Goal: Information Seeking & Learning: Check status

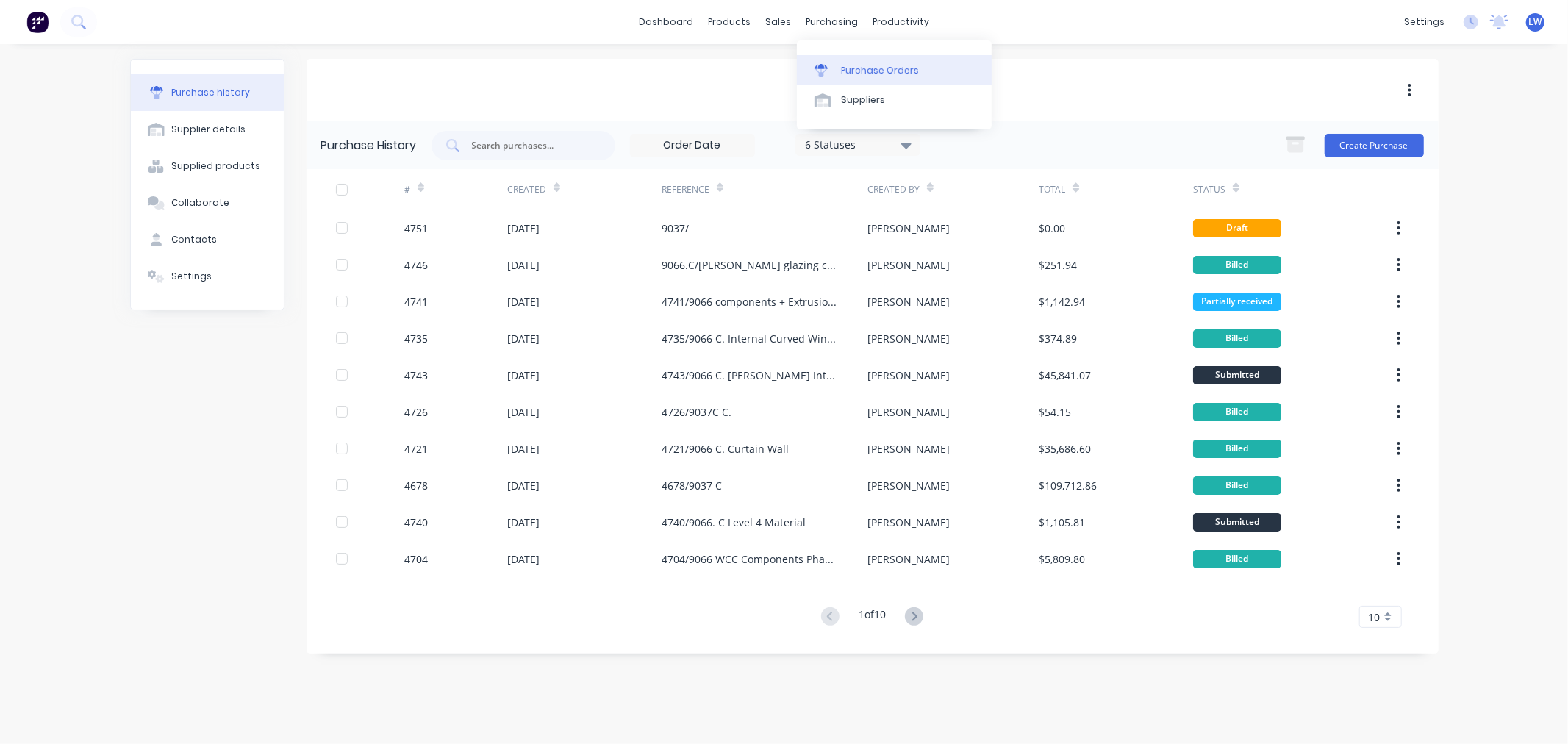
click at [822, 69] on icon at bounding box center [822, 70] width 13 height 13
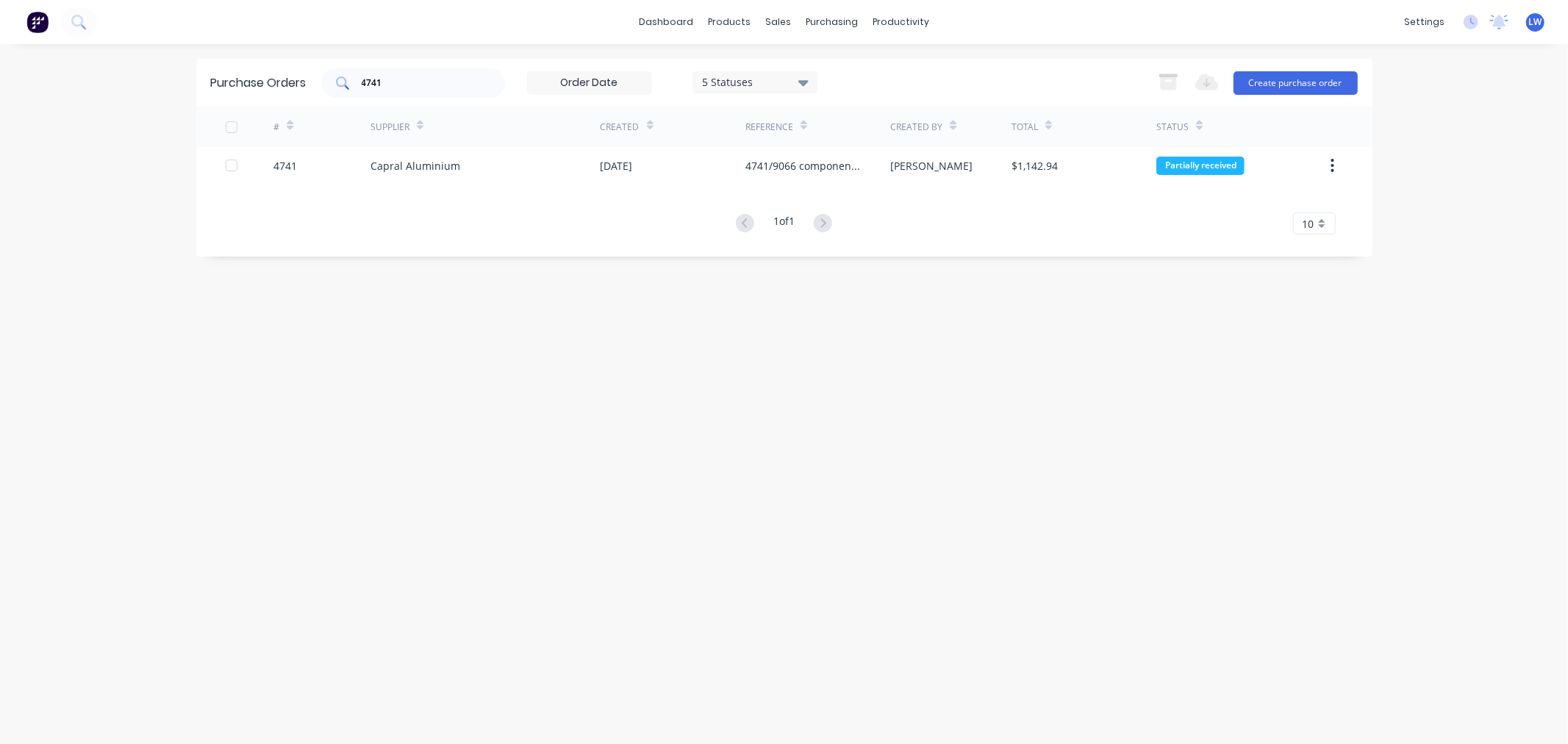
click at [438, 82] on input "4741" at bounding box center [421, 82] width 122 height 14
type input "4"
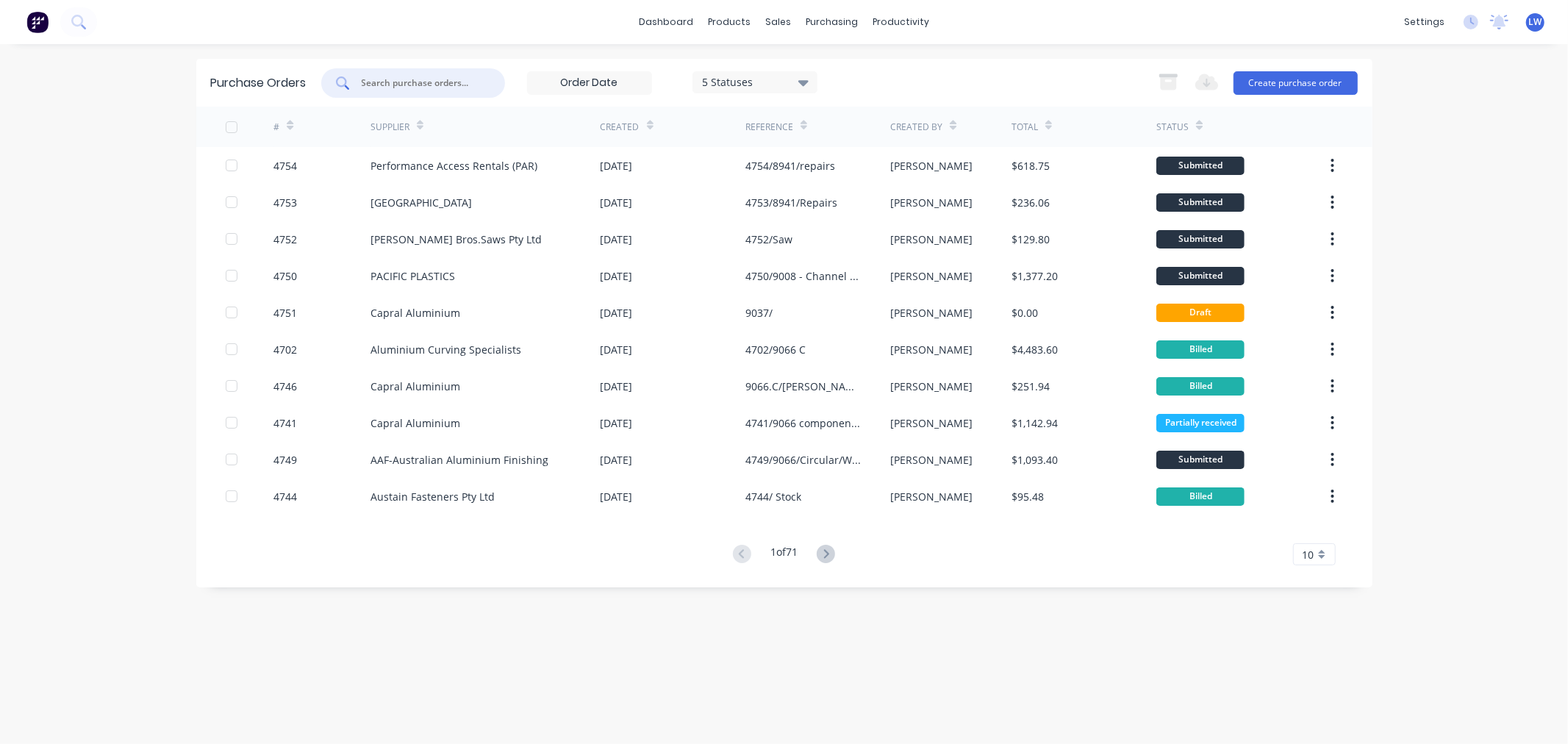
click at [804, 76] on icon at bounding box center [804, 82] width 10 height 16
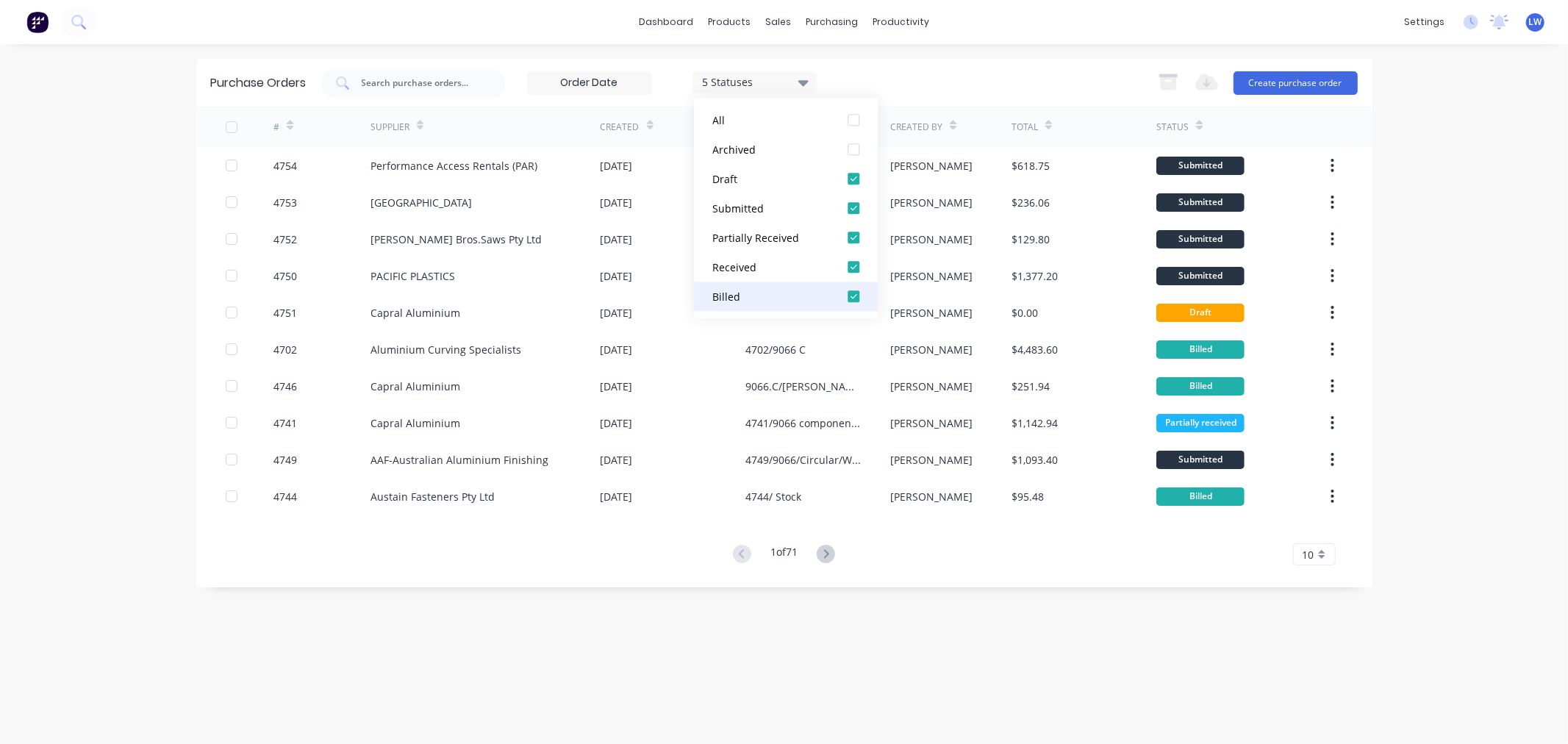
click at [855, 297] on div at bounding box center [853, 295] width 30 height 30
click at [912, 73] on div "4 Statuses 4 Statuses Export to Excel (XLSX) Create purchase order" at bounding box center [840, 83] width 1037 height 30
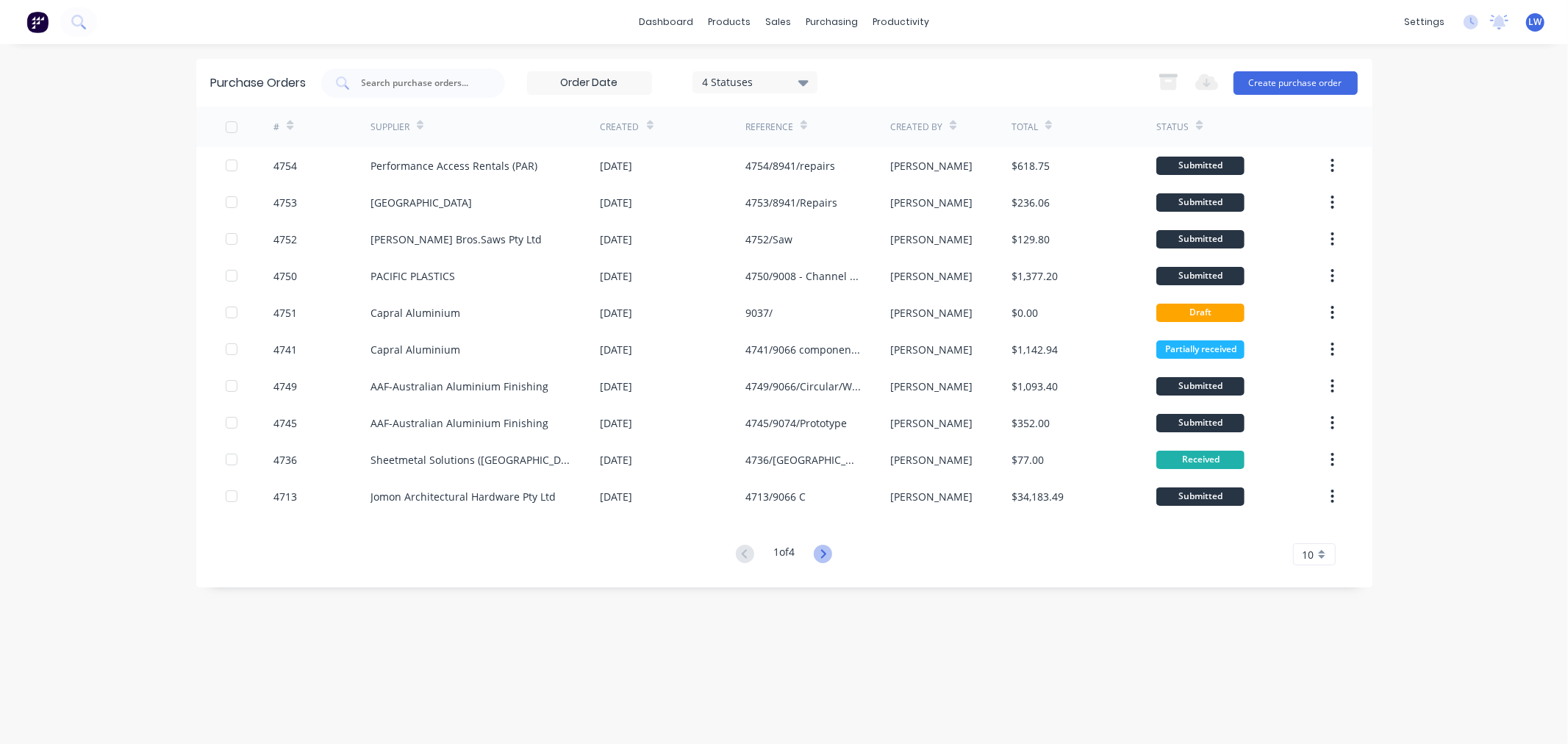
click at [825, 552] on icon at bounding box center [823, 553] width 18 height 18
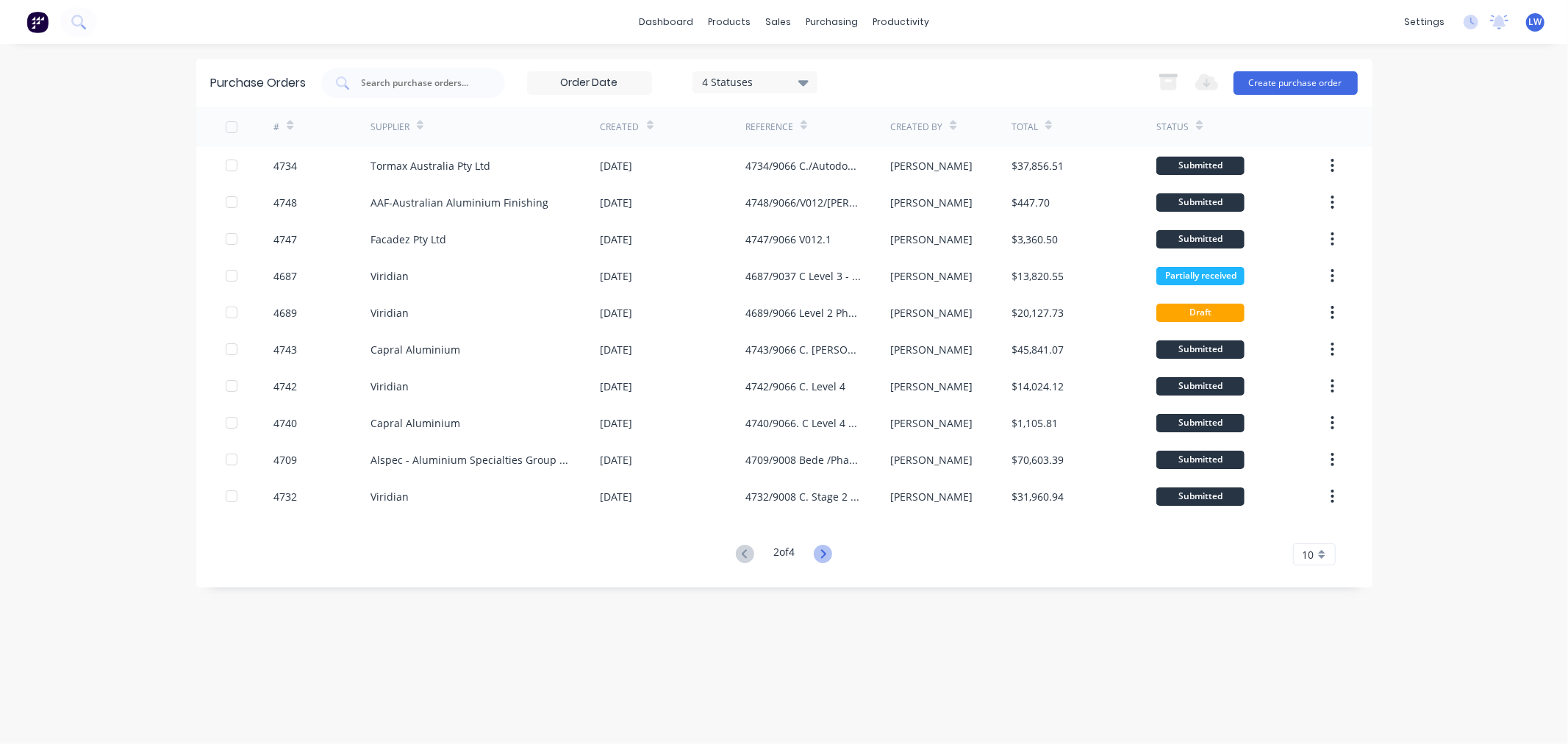
click at [826, 552] on icon at bounding box center [824, 553] width 5 height 9
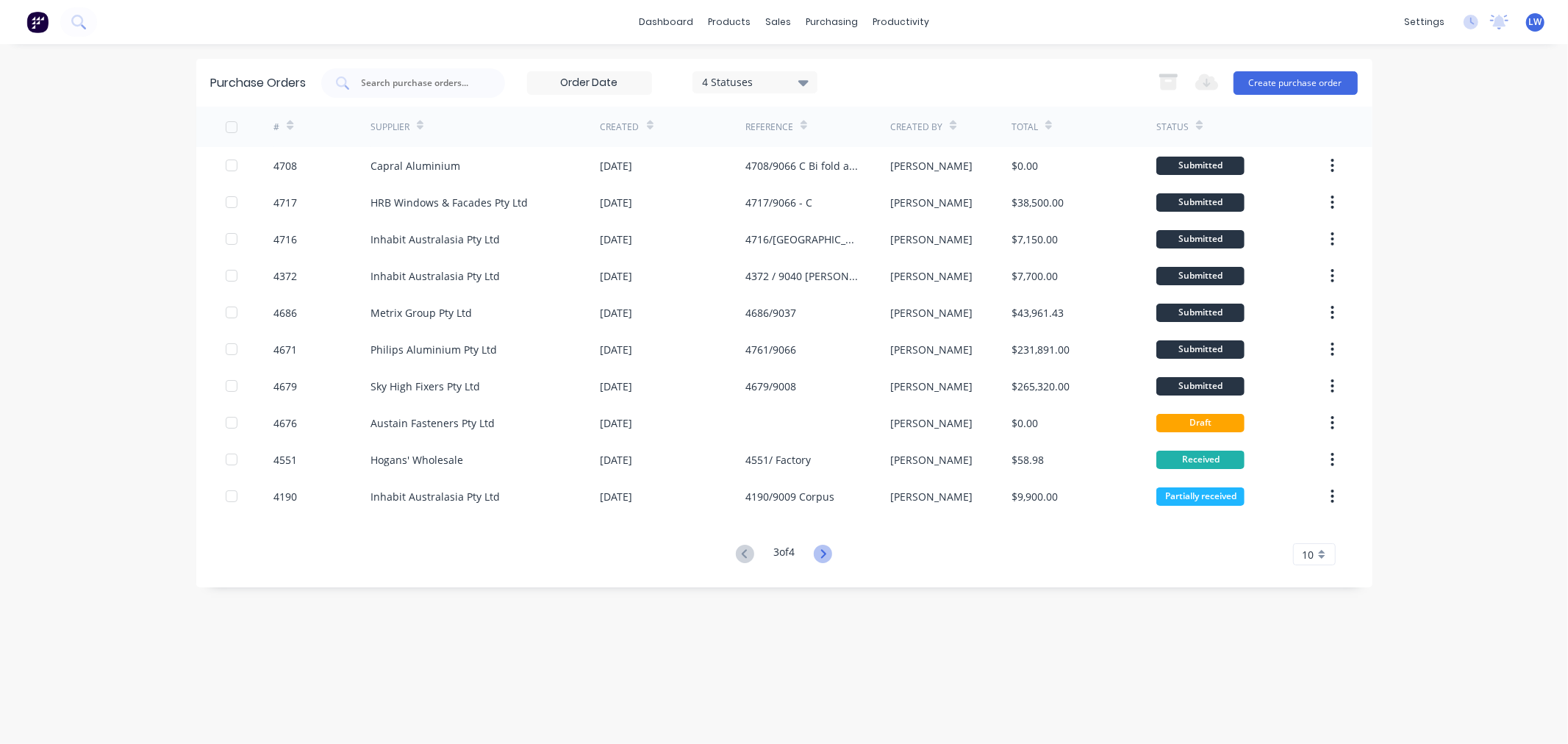
click at [821, 552] on icon at bounding box center [823, 553] width 18 height 18
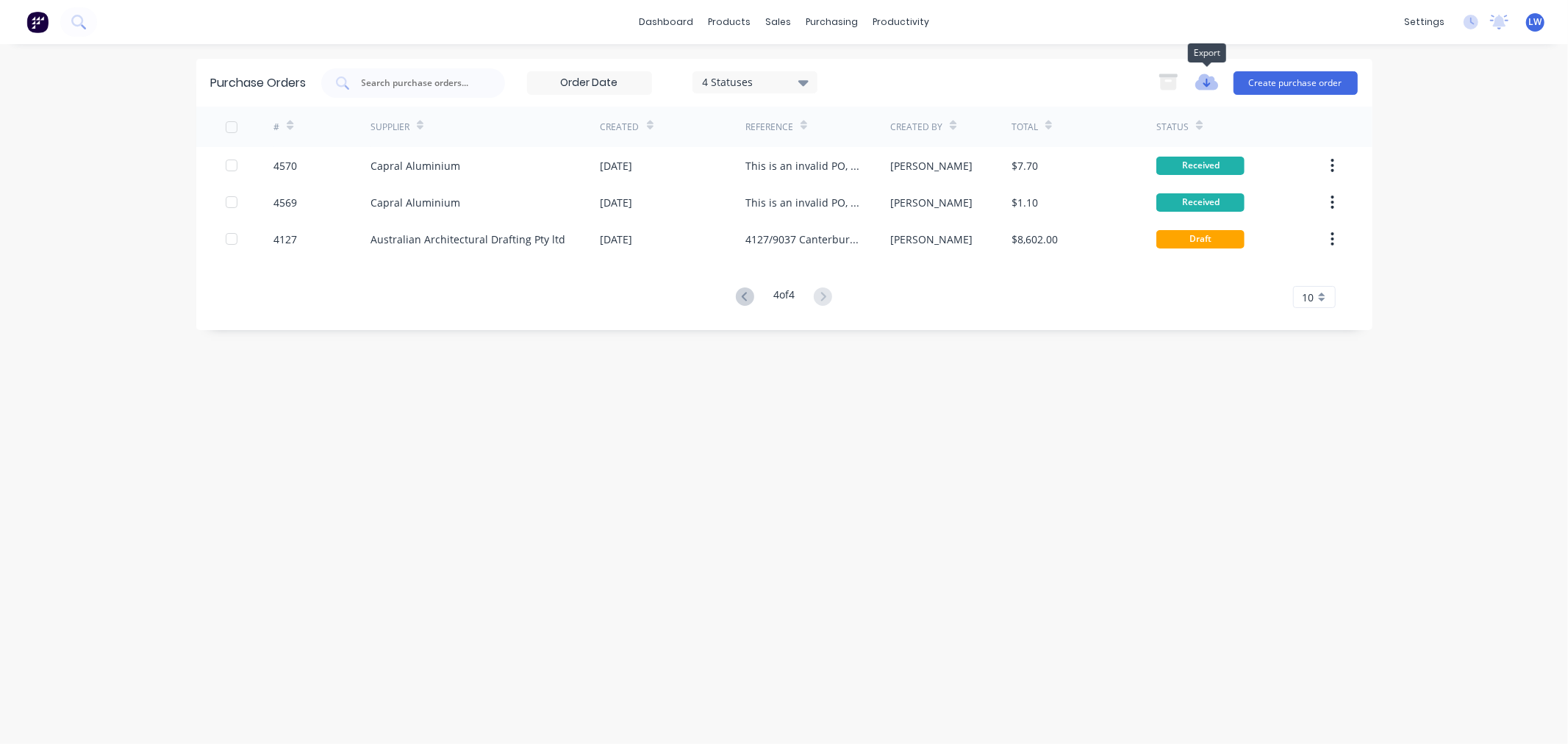
click at [1203, 77] on icon "button" at bounding box center [1207, 82] width 23 height 16
click at [1218, 111] on button "Export to Excel (XLSX)" at bounding box center [1248, 113] width 121 height 24
click at [807, 79] on icon at bounding box center [804, 82] width 10 height 16
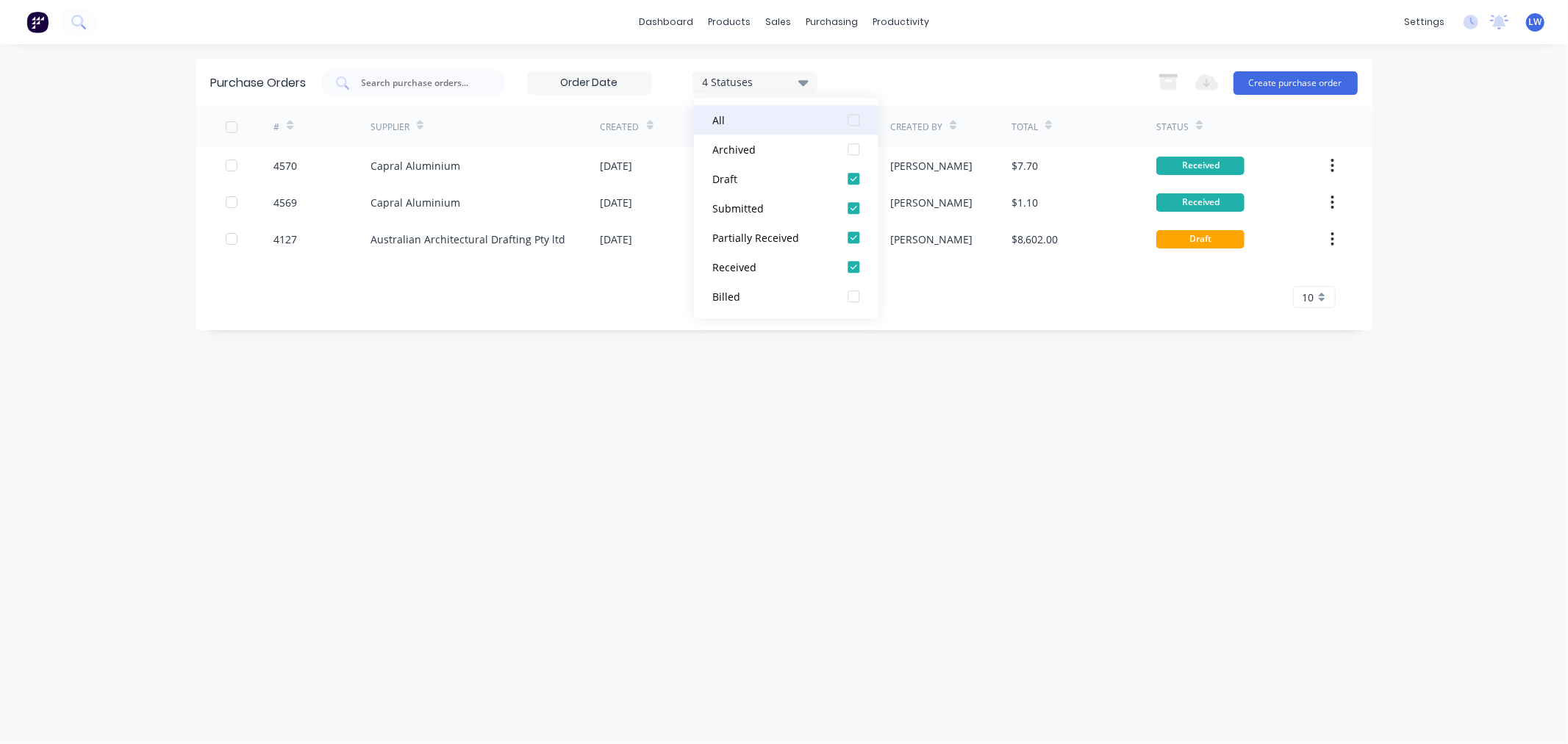
click at [851, 121] on div at bounding box center [853, 119] width 30 height 30
click at [851, 151] on div at bounding box center [853, 149] width 30 height 30
click at [1044, 85] on div "5 Statuses 5 Statuses Export to Excel (XLSX) Create purchase order" at bounding box center [840, 83] width 1037 height 30
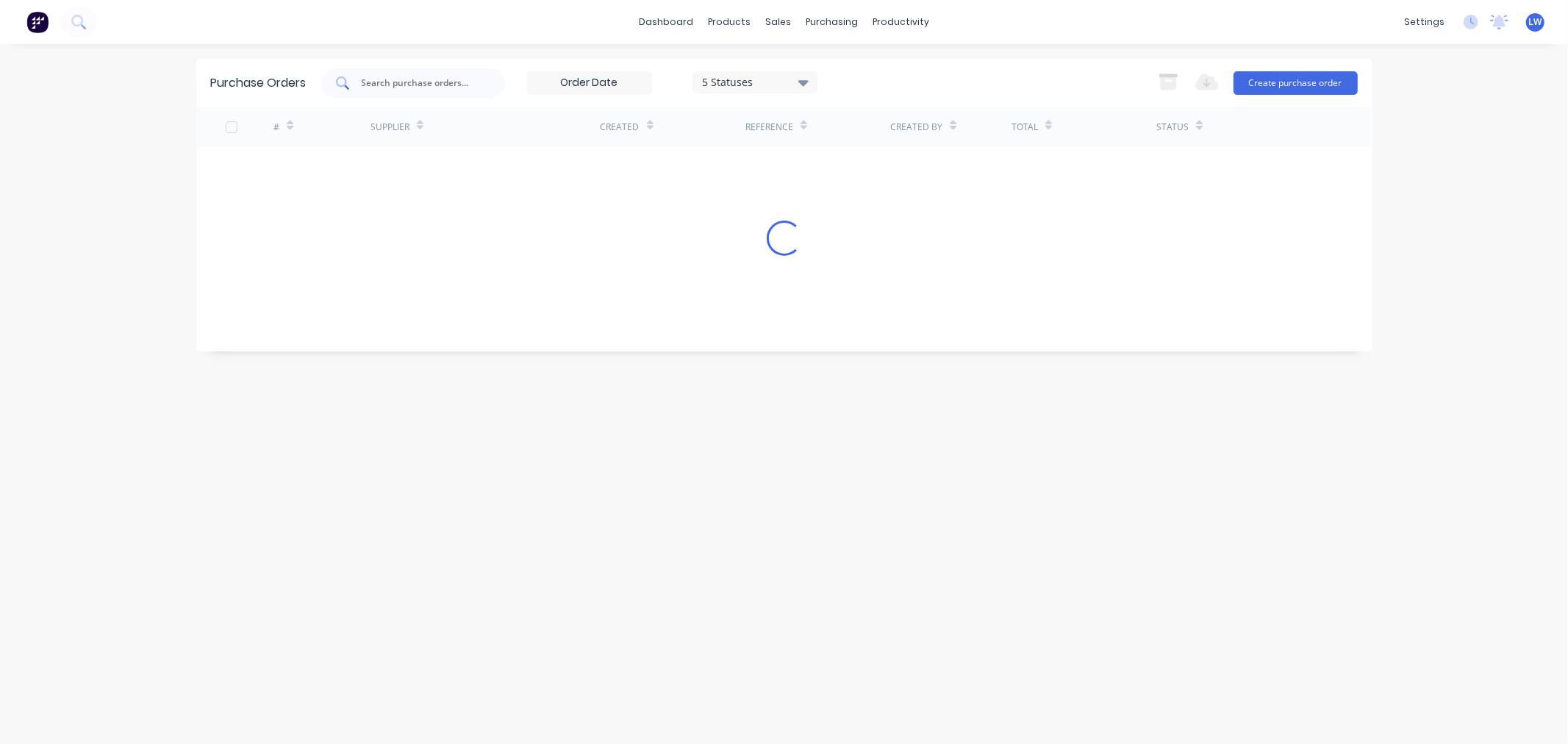
click at [417, 84] on input "text" at bounding box center [421, 82] width 122 height 14
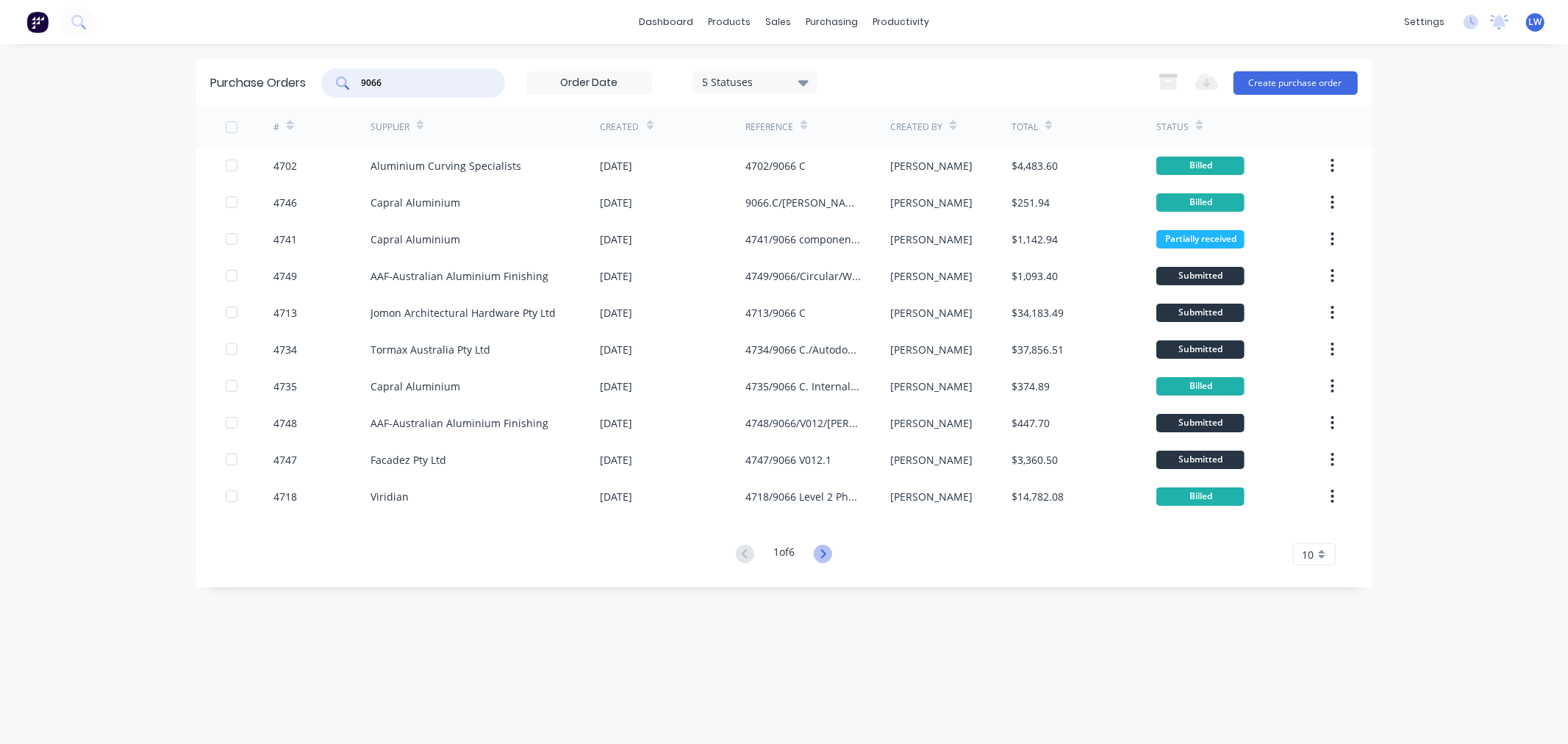
type input "9066"
click at [824, 561] on icon at bounding box center [823, 553] width 18 height 18
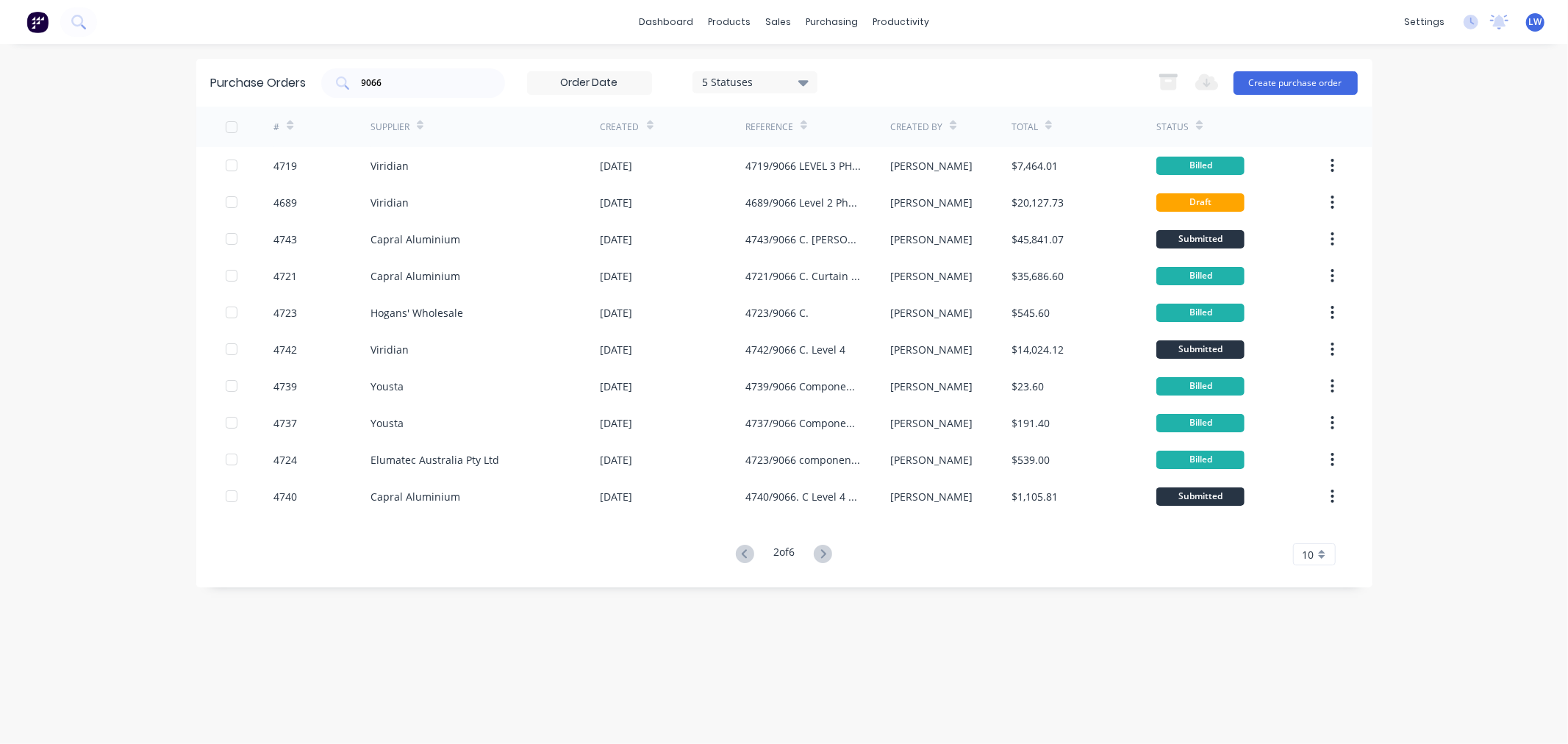
click at [1320, 557] on div "10" at bounding box center [1314, 553] width 43 height 22
click at [1319, 537] on div "35" at bounding box center [1314, 528] width 41 height 26
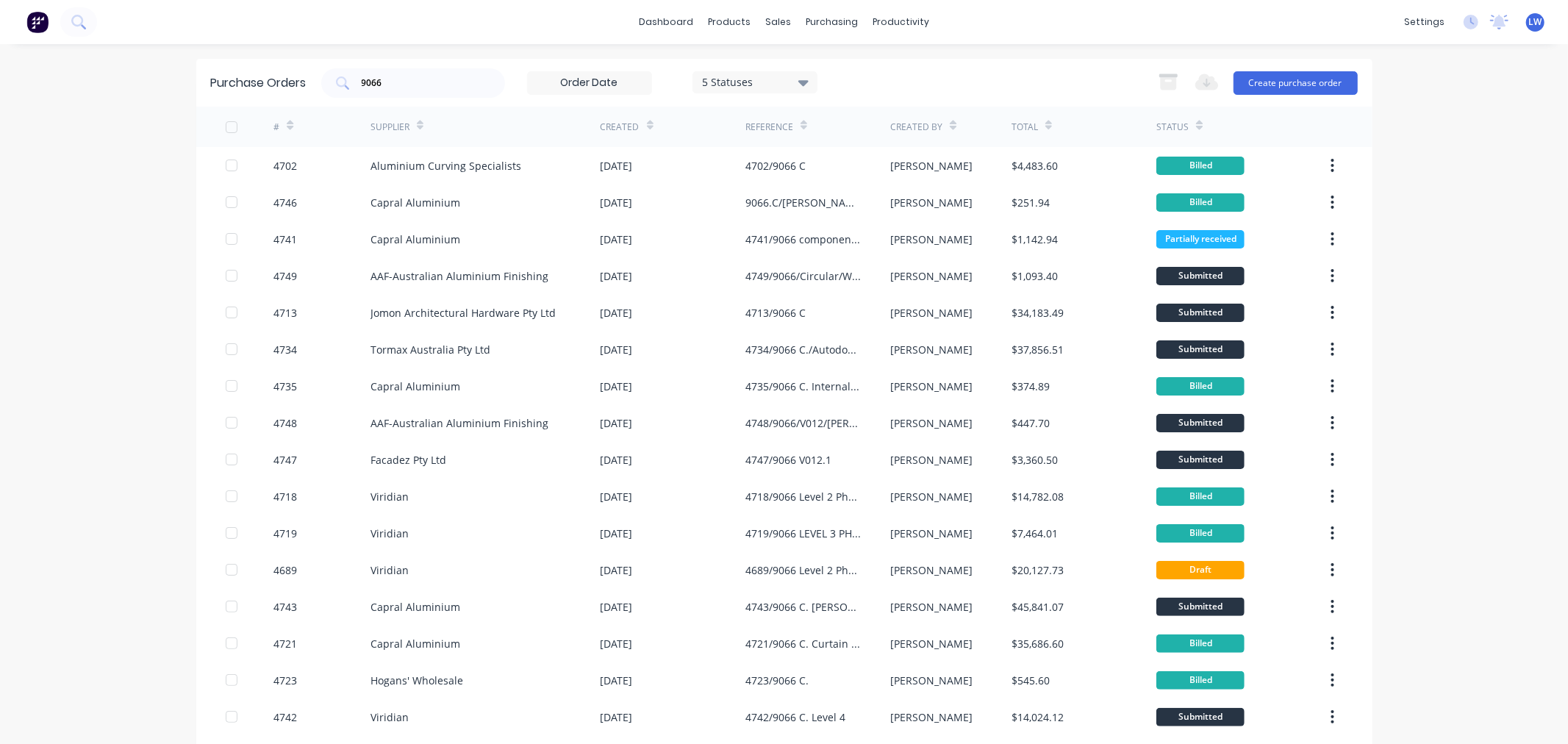
click at [645, 130] on div "Created" at bounding box center [673, 127] width 145 height 40
click at [626, 127] on div "Created" at bounding box center [620, 128] width 39 height 13
click at [652, 122] on div "Created" at bounding box center [673, 127] width 145 height 40
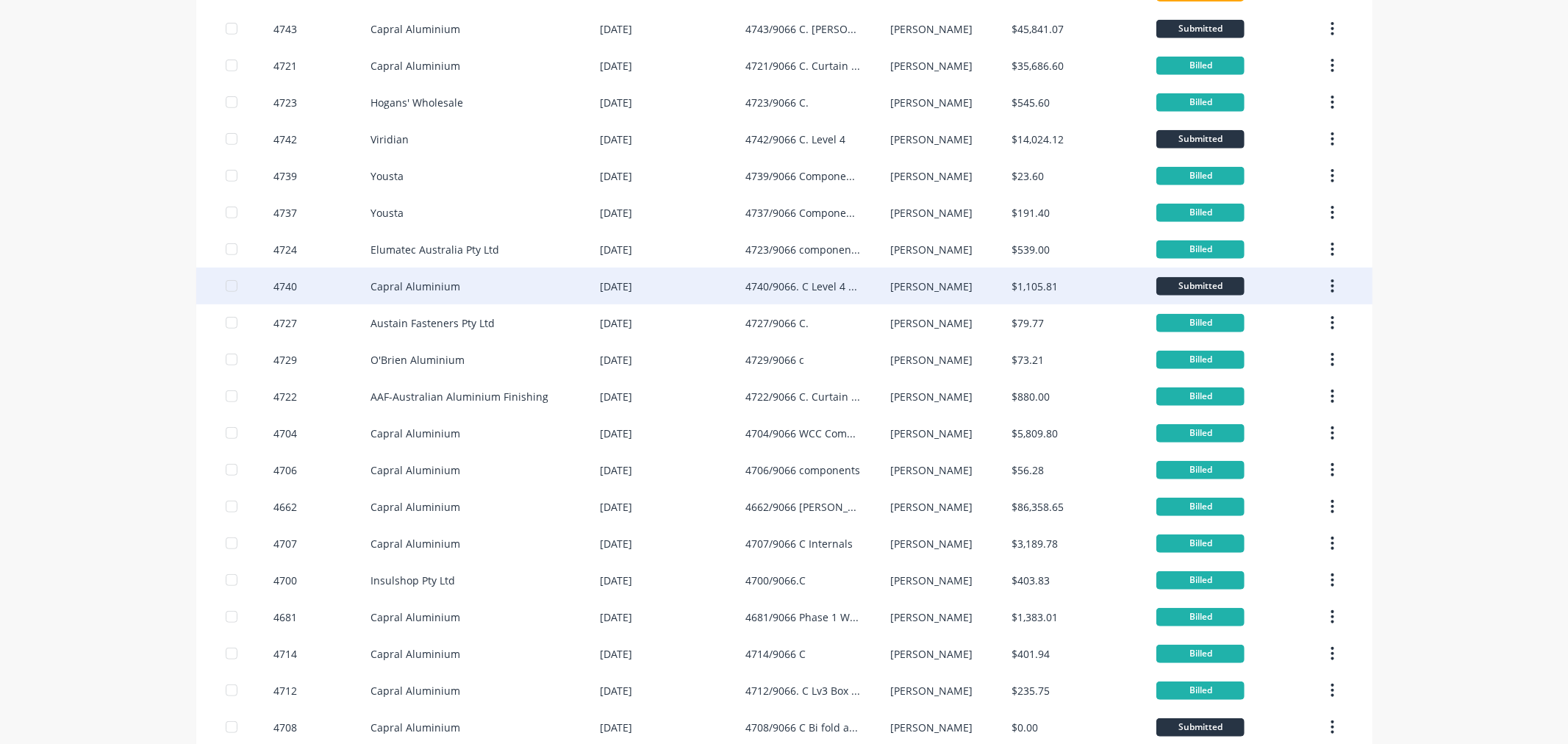
scroll to position [776, 0]
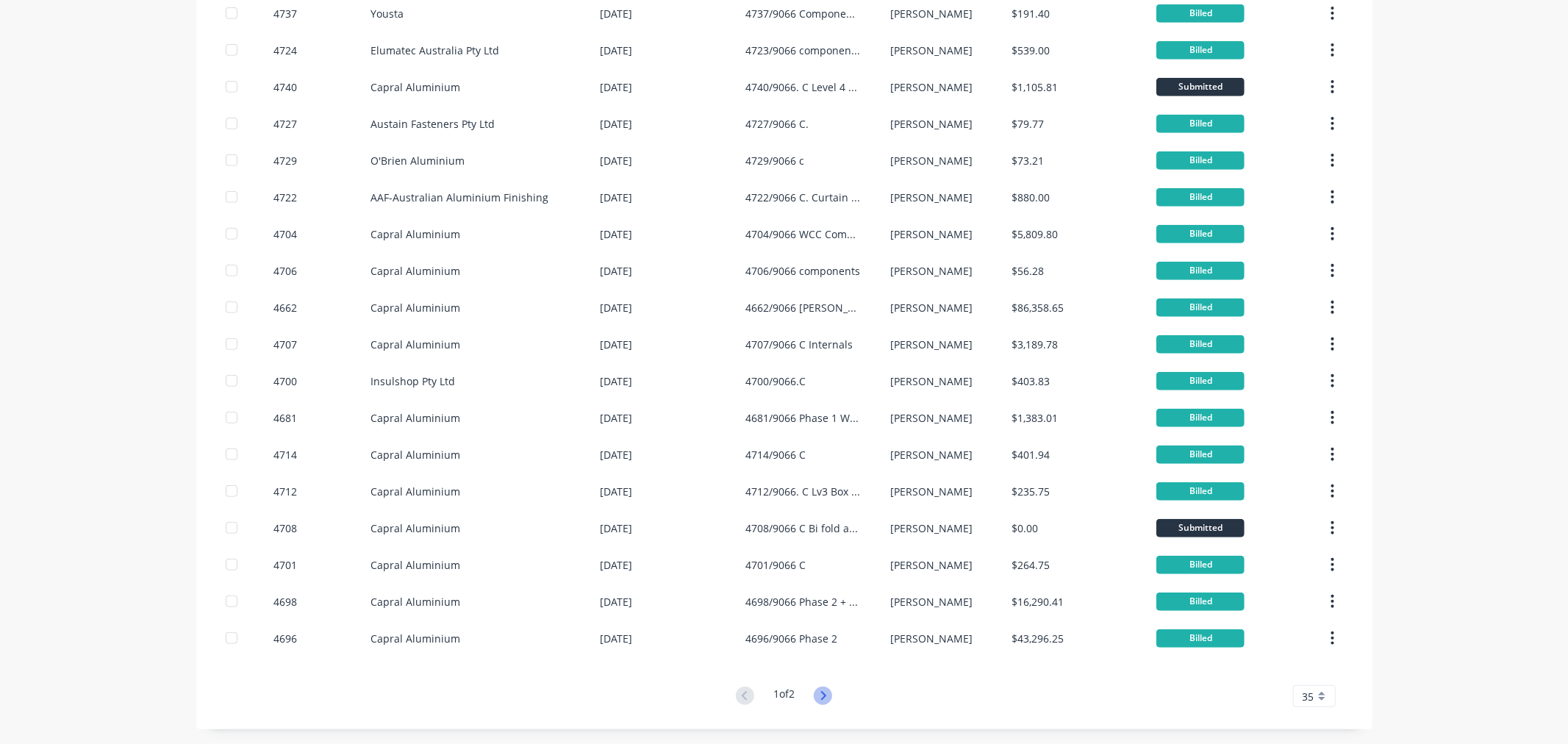
click at [822, 694] on icon at bounding box center [824, 694] width 5 height 9
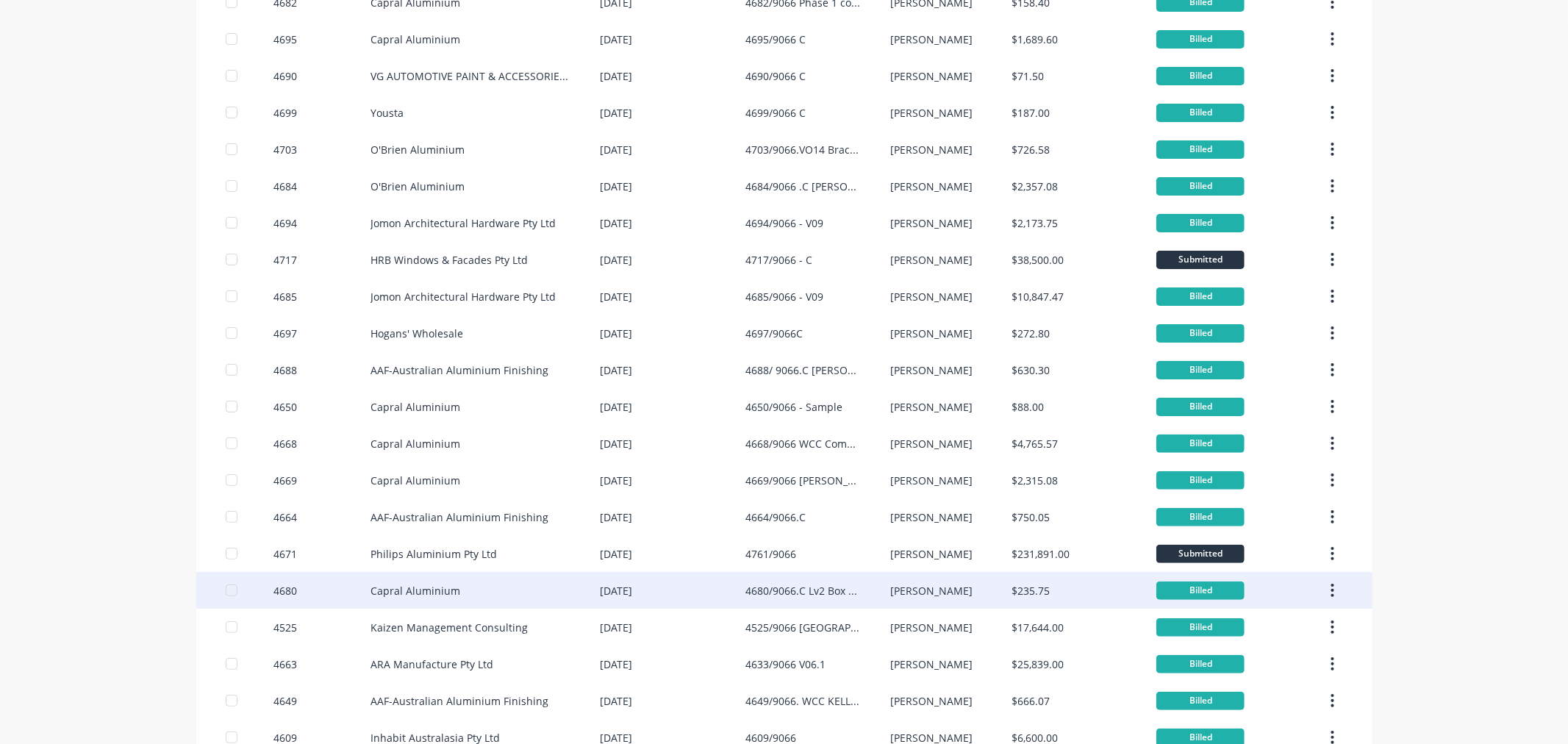
scroll to position [262, 0]
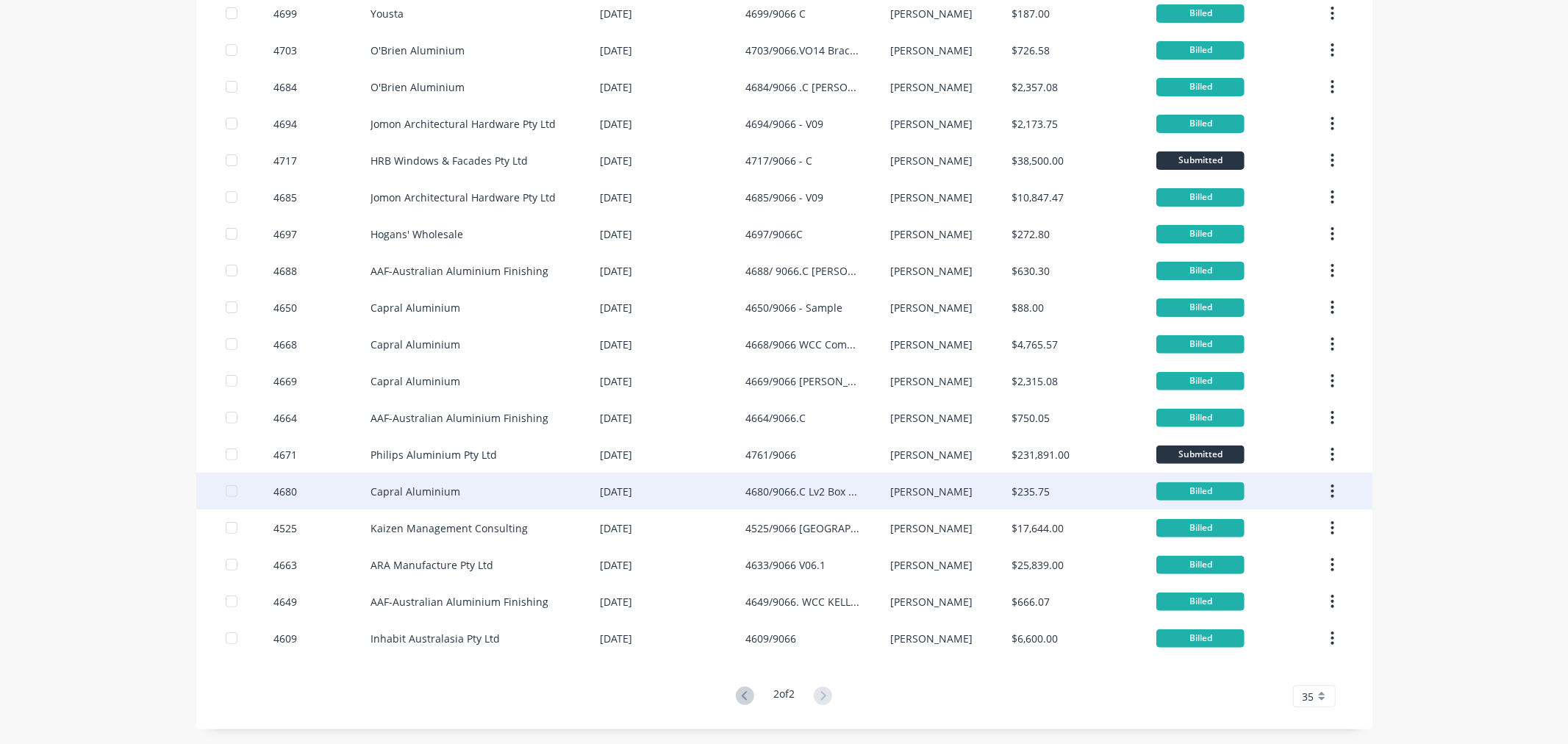
click at [414, 476] on div "Capral Aluminium" at bounding box center [485, 491] width 230 height 37
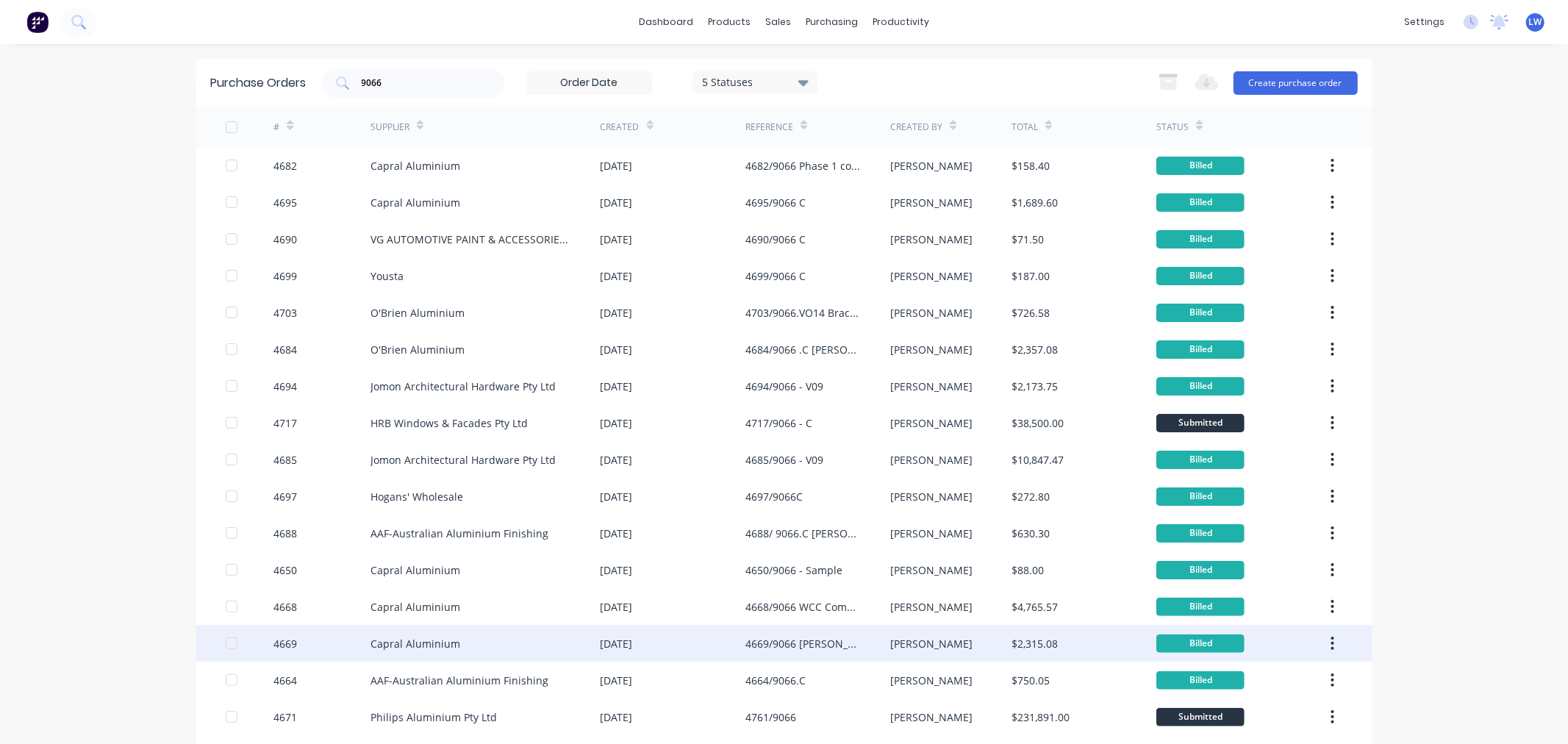
click at [372, 637] on div "Capral Aluminium" at bounding box center [416, 643] width 90 height 15
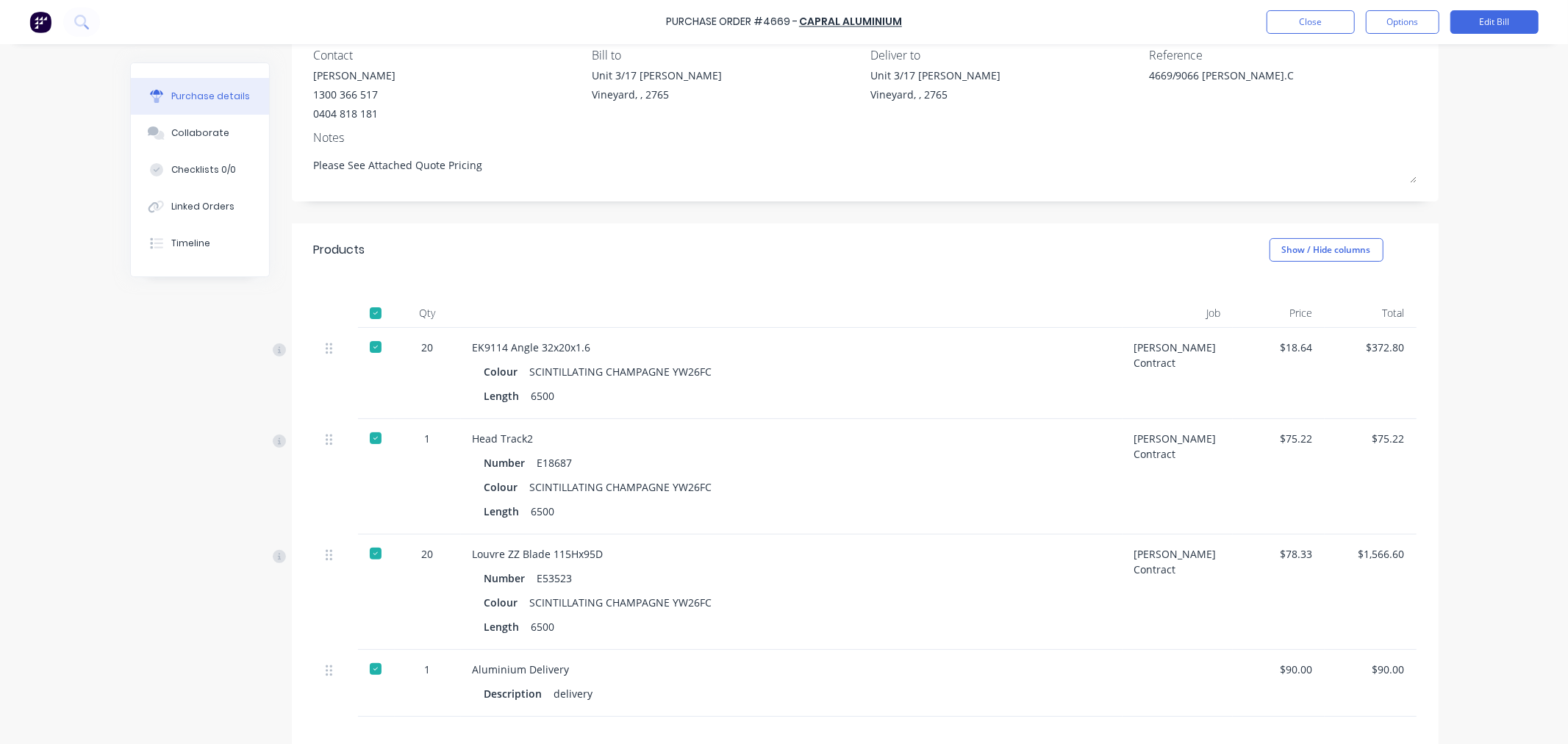
scroll to position [163, 0]
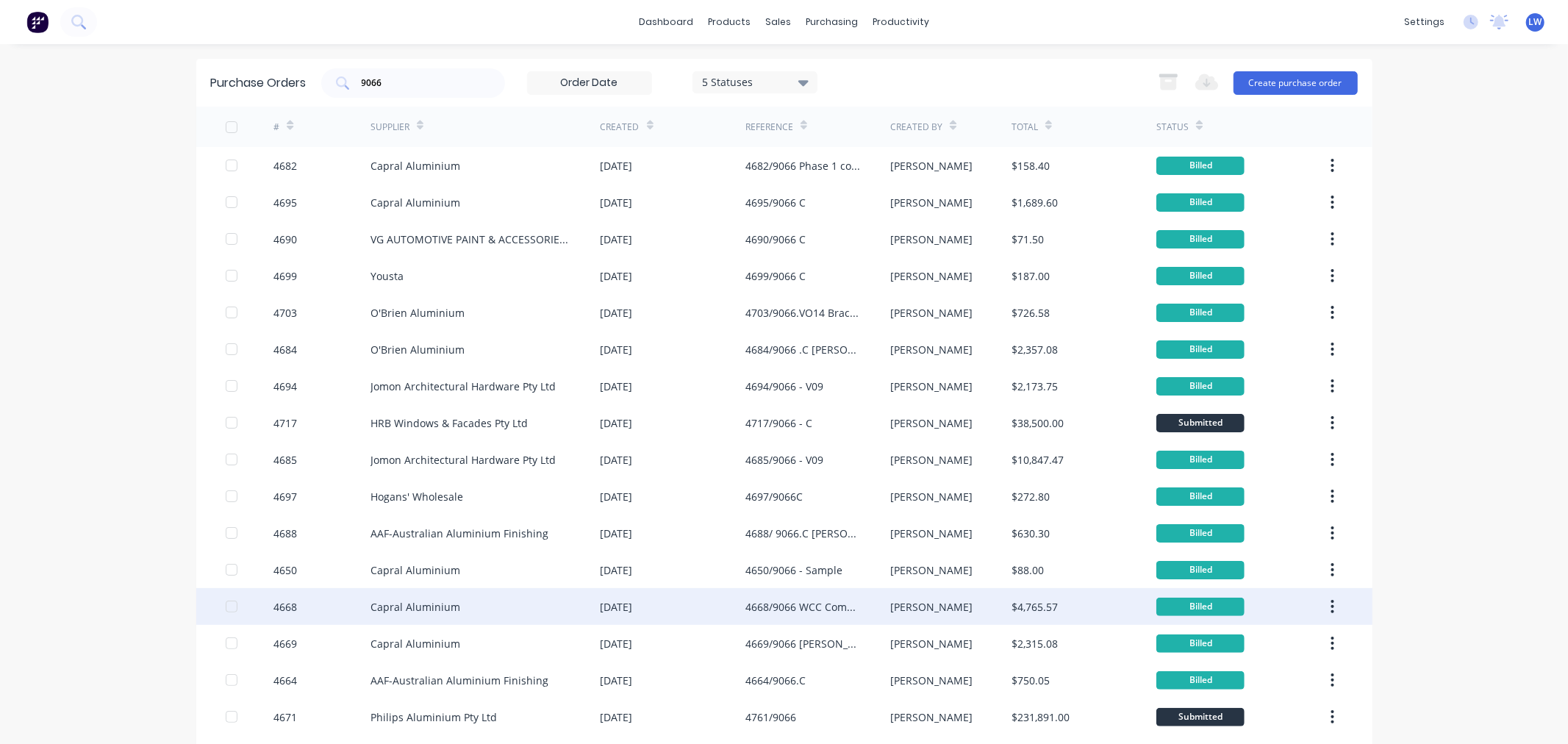
click at [407, 615] on div "Capral Aluminium" at bounding box center [485, 606] width 230 height 37
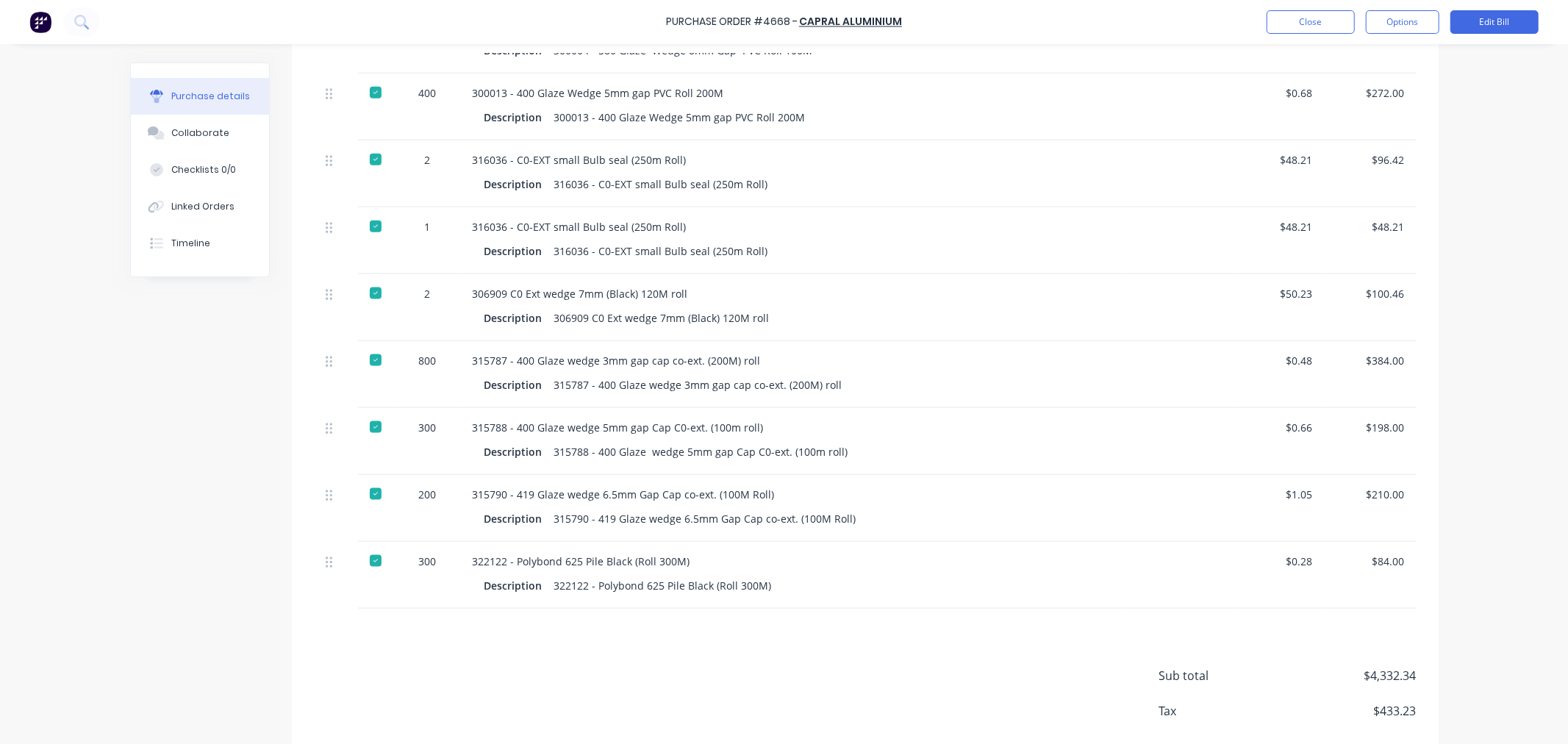
scroll to position [1577, 0]
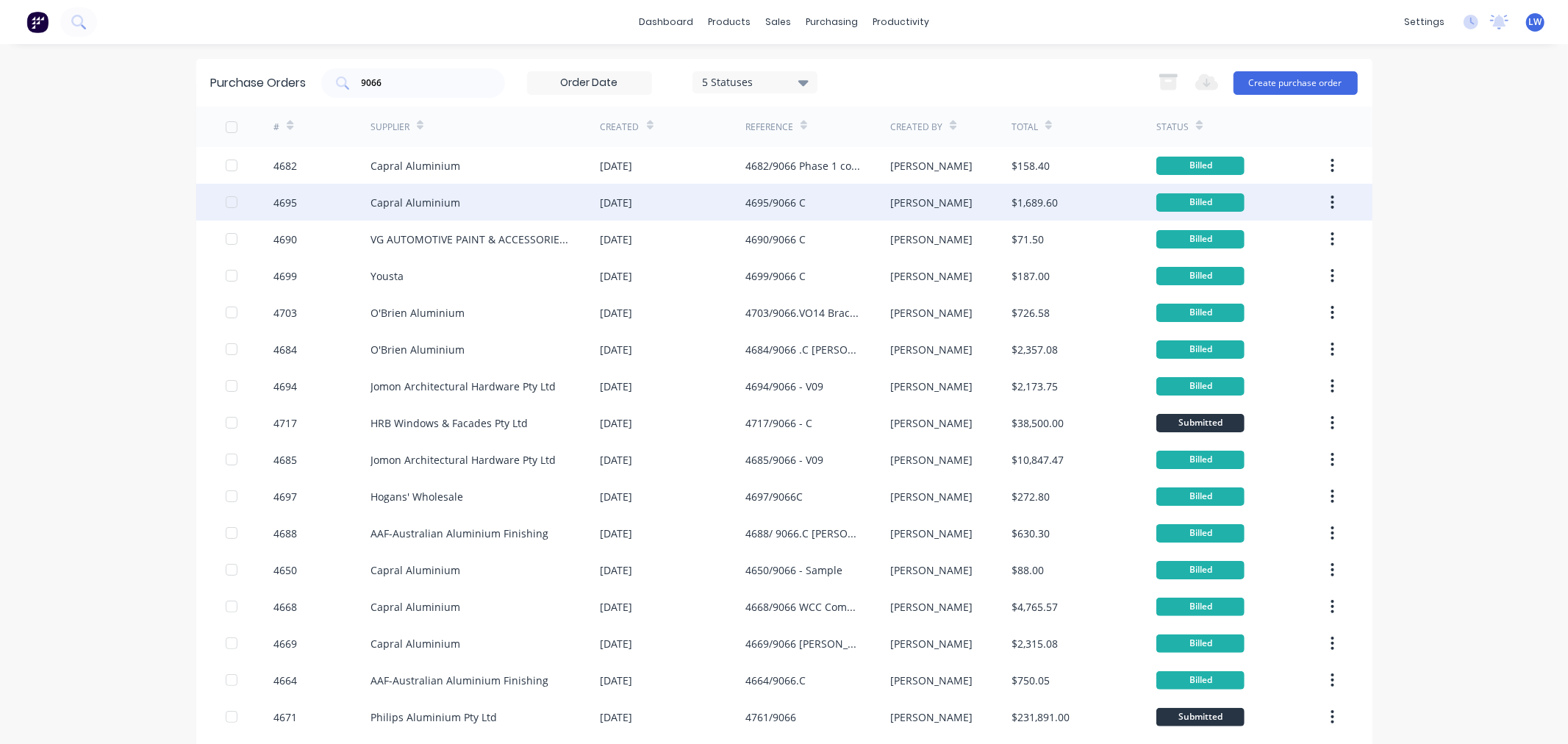
click at [452, 201] on div "Capral Aluminium" at bounding box center [485, 202] width 230 height 37
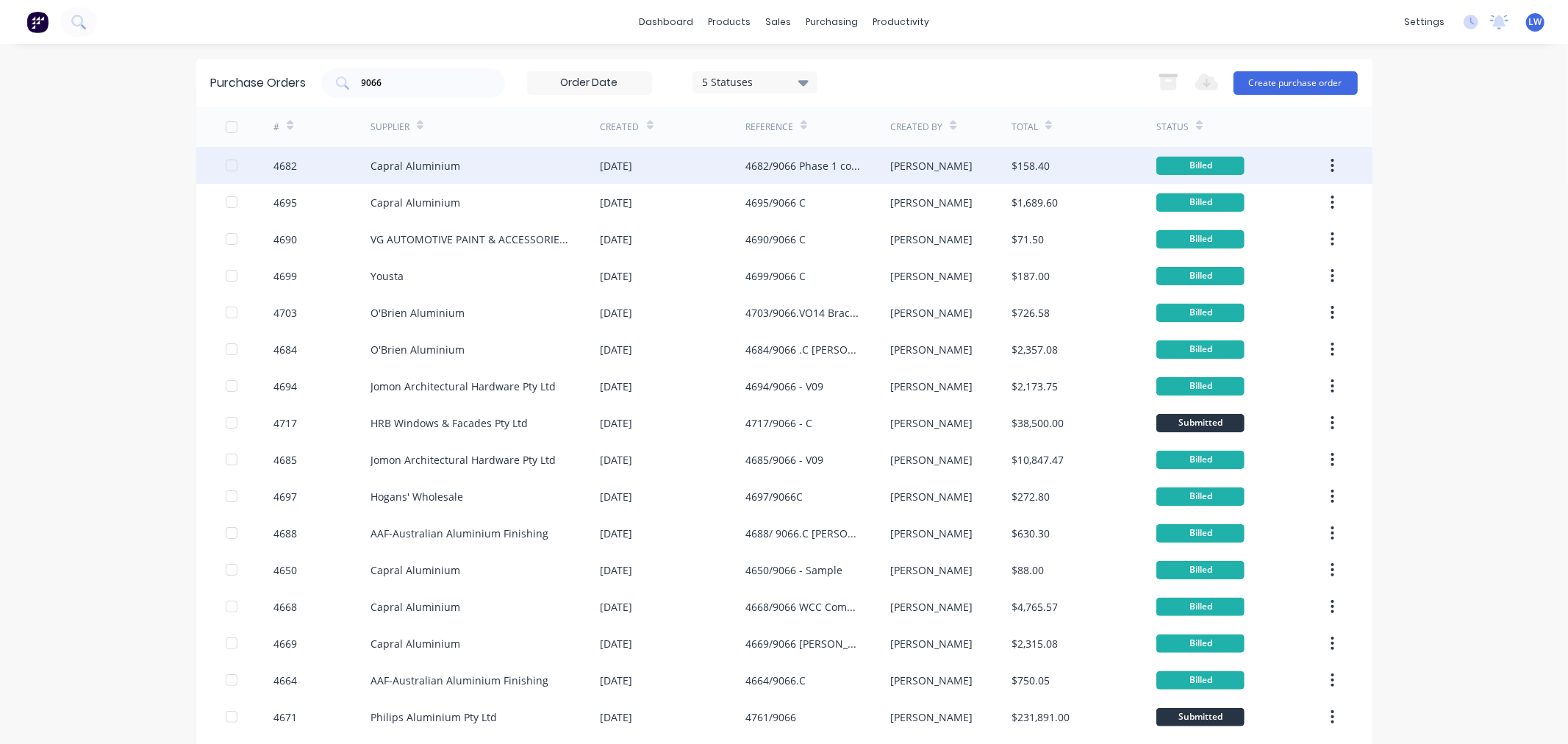
click at [397, 168] on div "Capral Aluminium" at bounding box center [416, 166] width 90 height 15
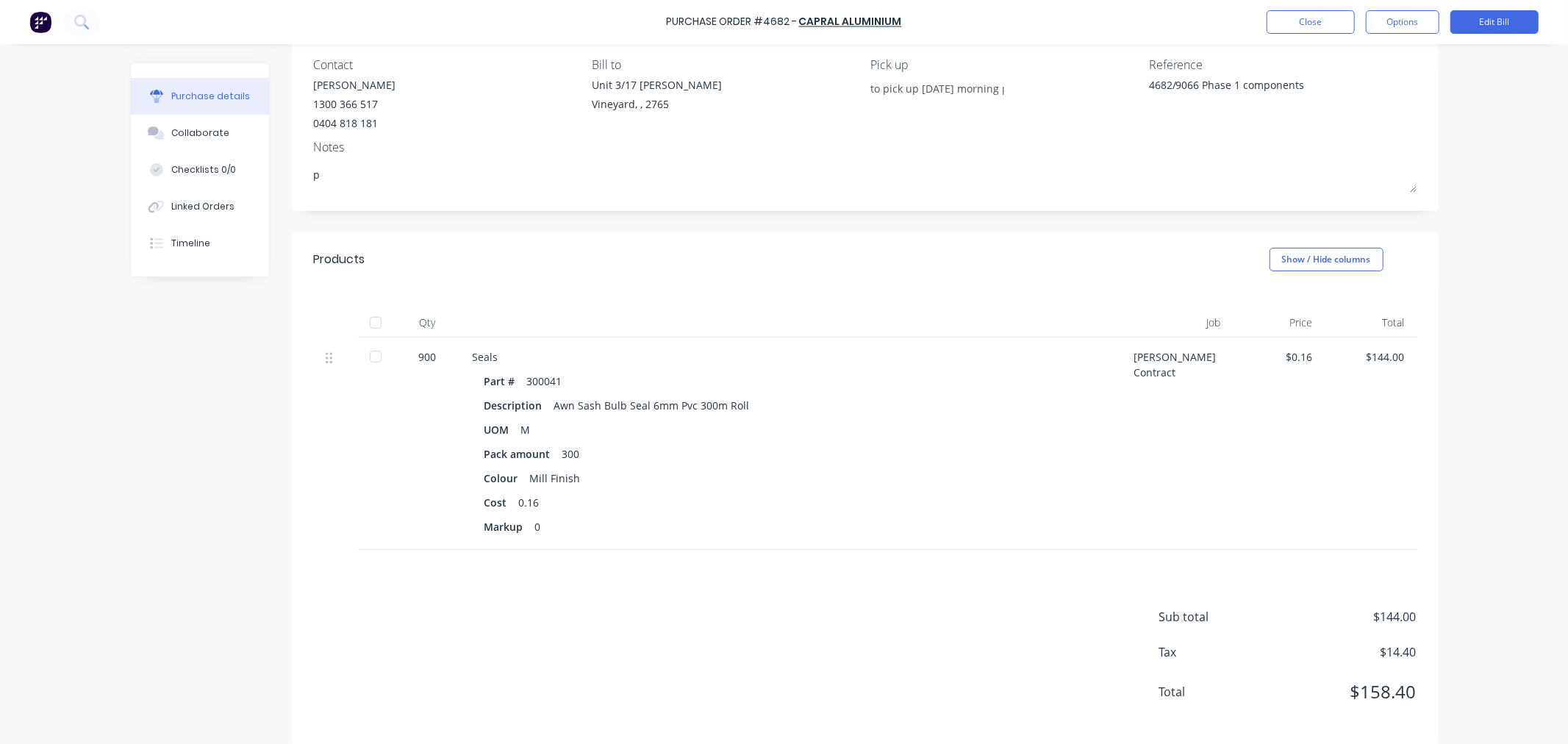
scroll to position [136, 0]
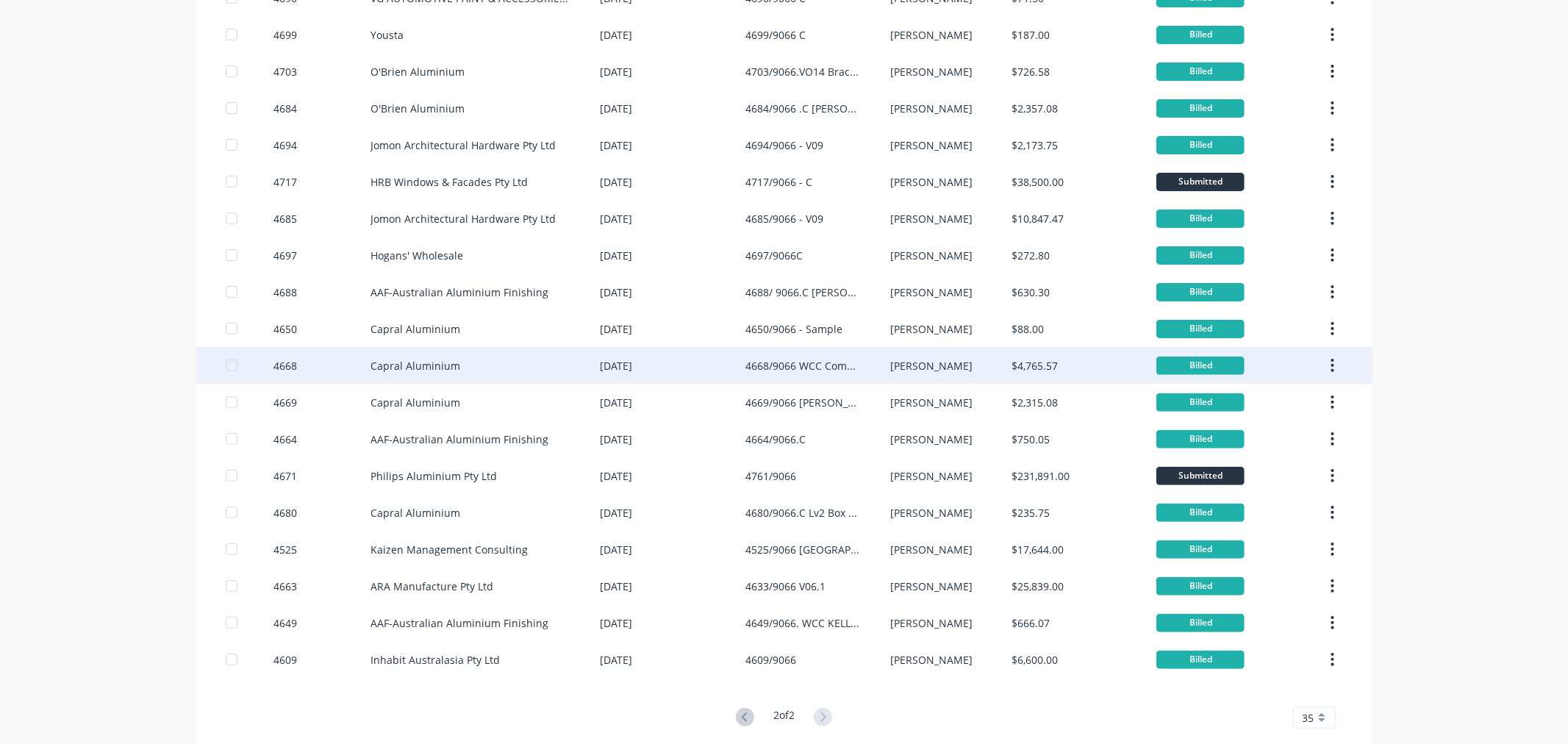
scroll to position [262, 0]
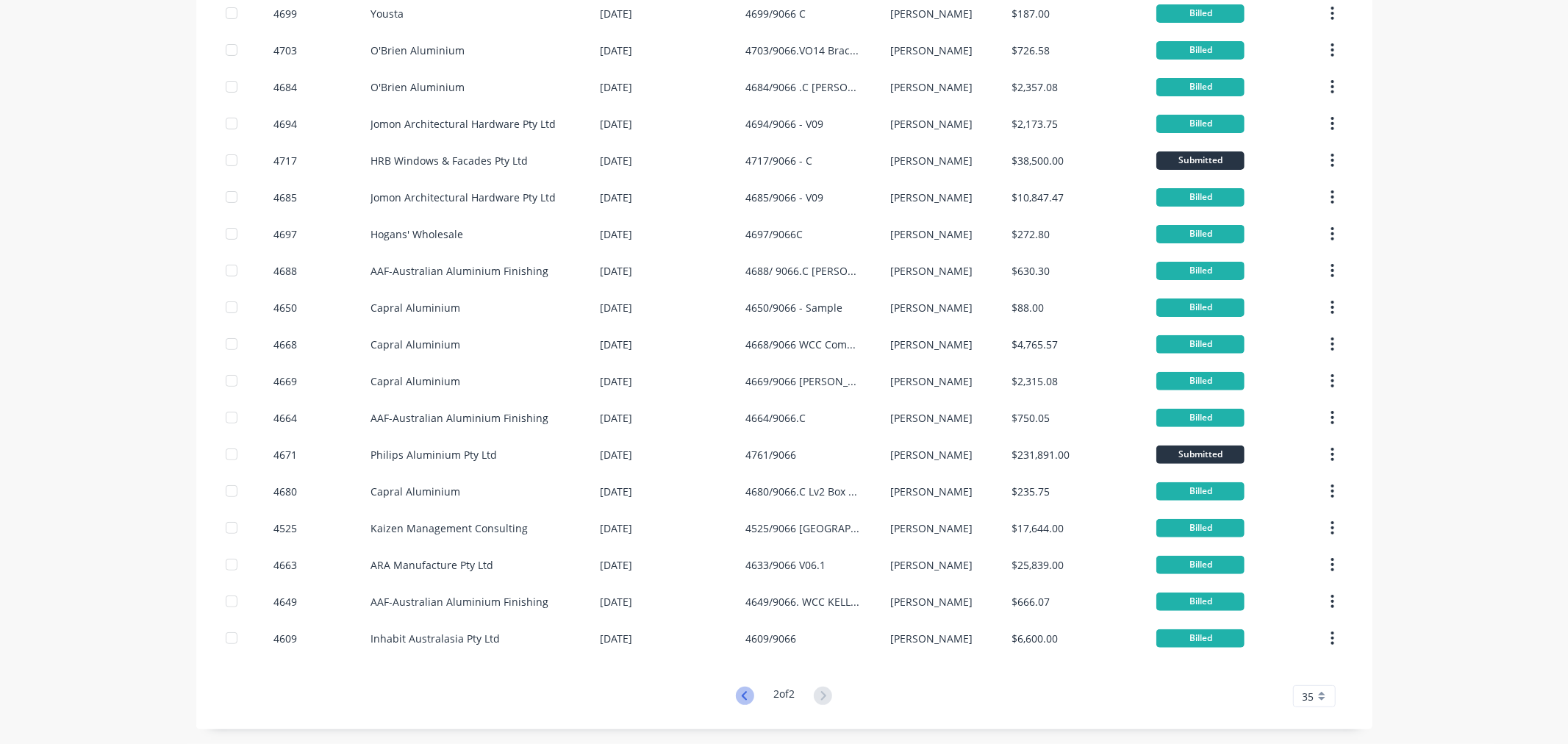
click at [736, 696] on icon at bounding box center [744, 695] width 18 height 18
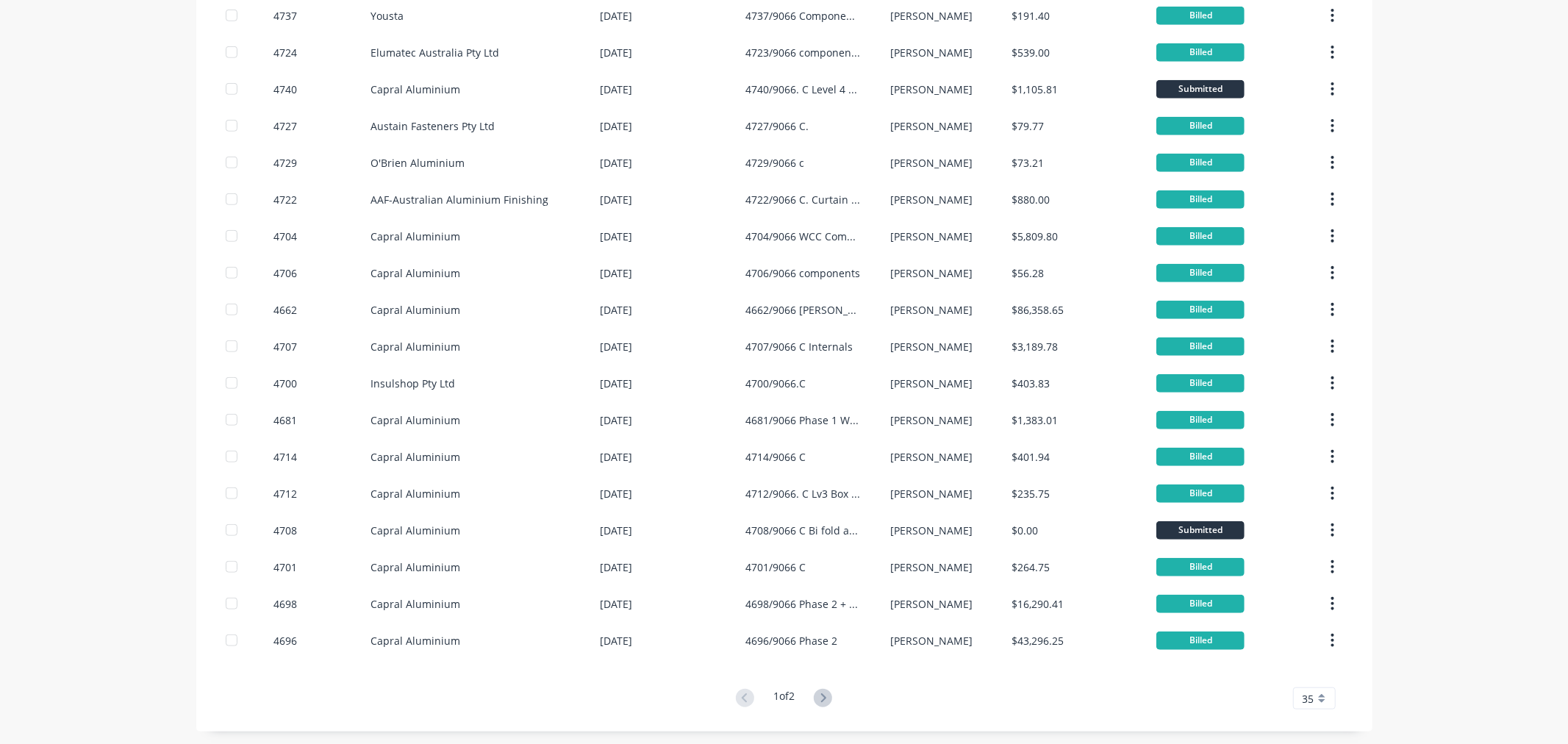
scroll to position [776, 0]
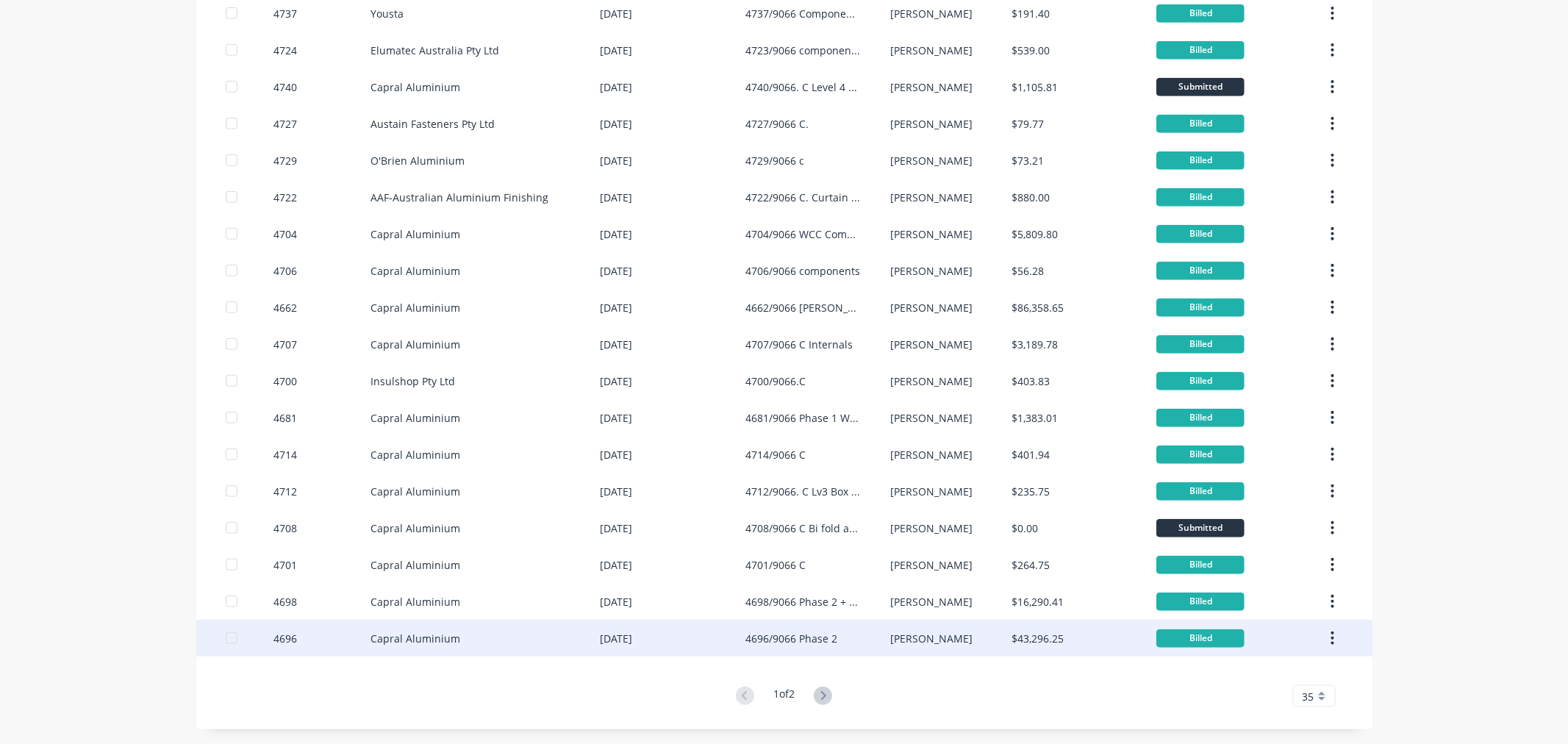
click at [378, 638] on div "Capral Aluminium" at bounding box center [416, 638] width 90 height 15
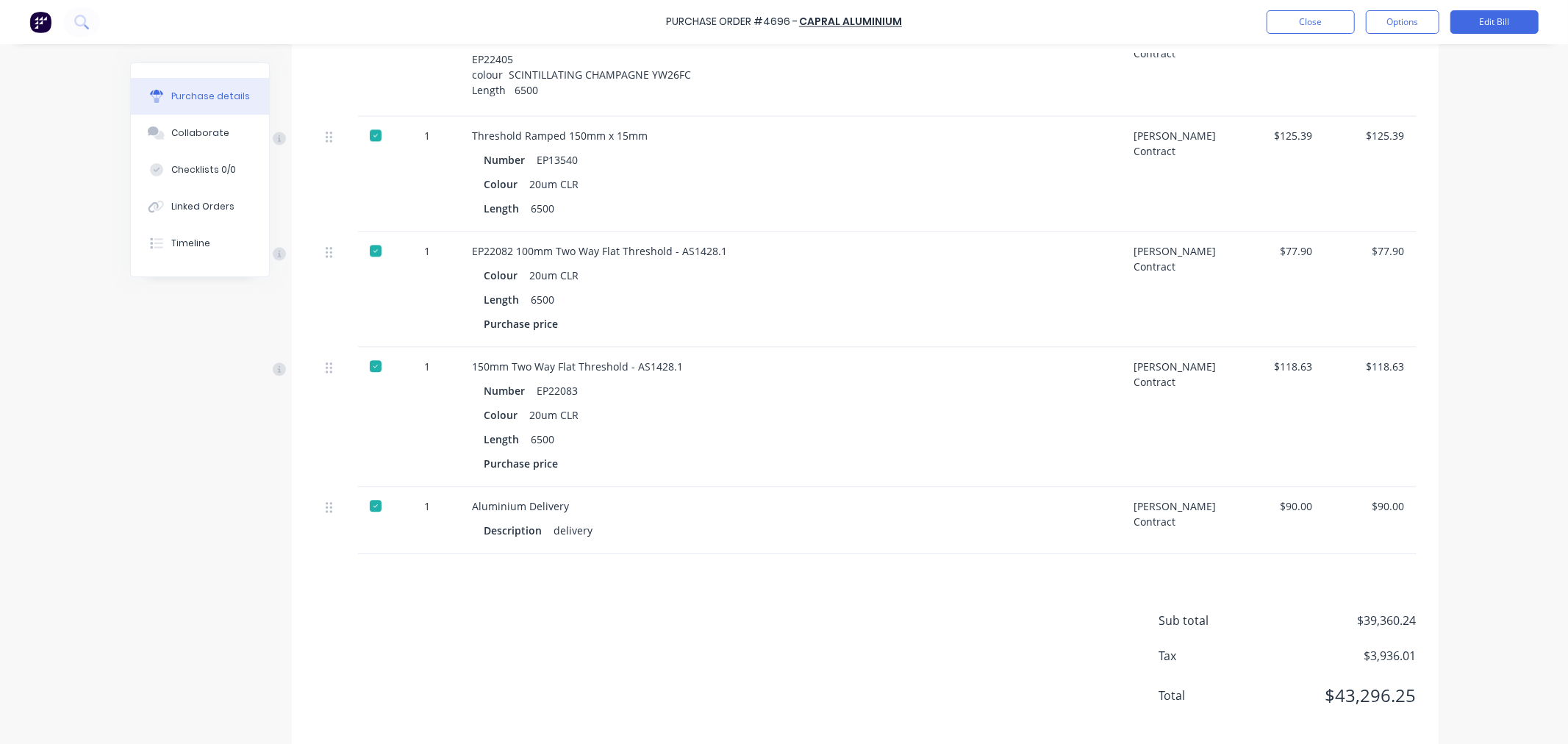
scroll to position [7452, 0]
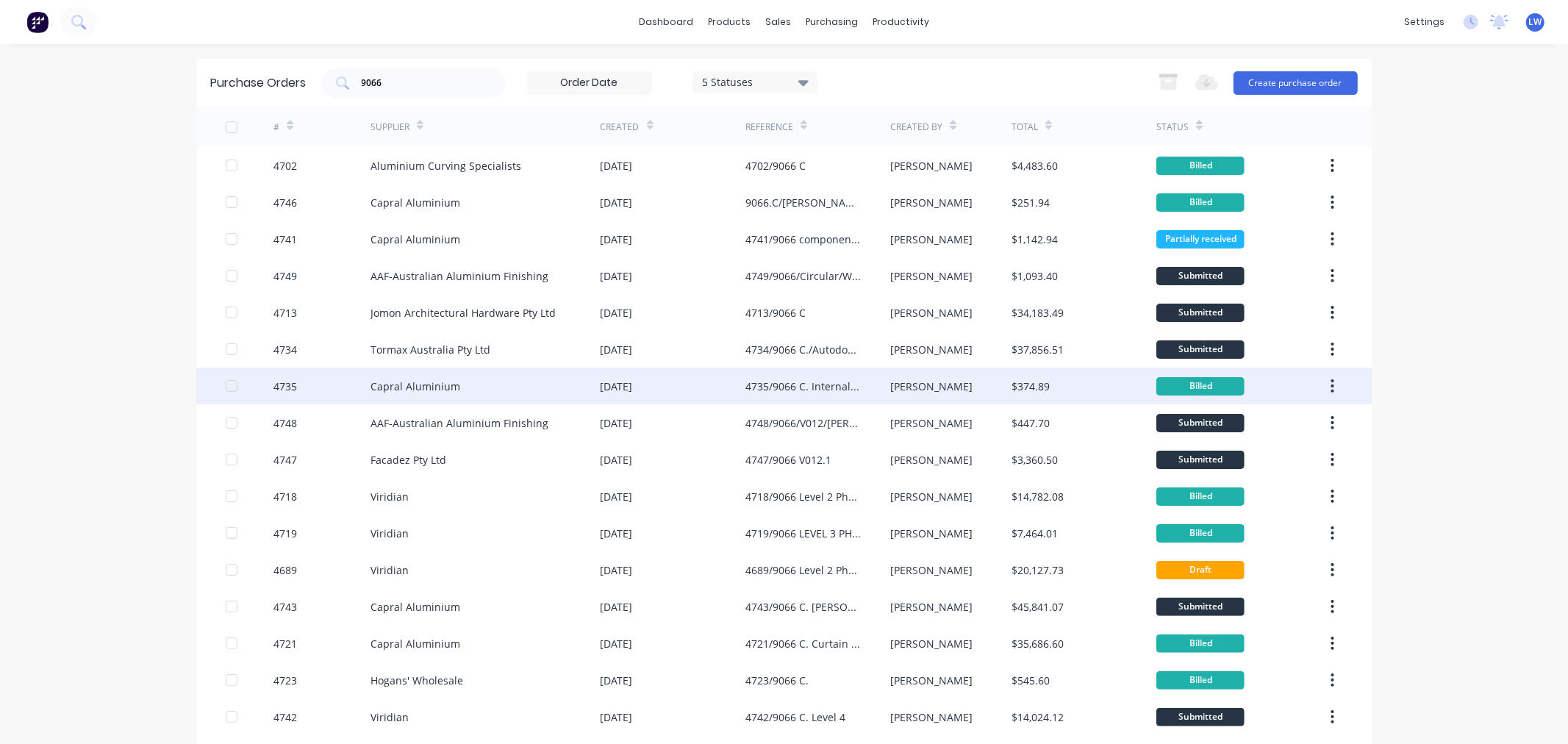
click at [401, 388] on div "Capral Aluminium" at bounding box center [416, 386] width 90 height 15
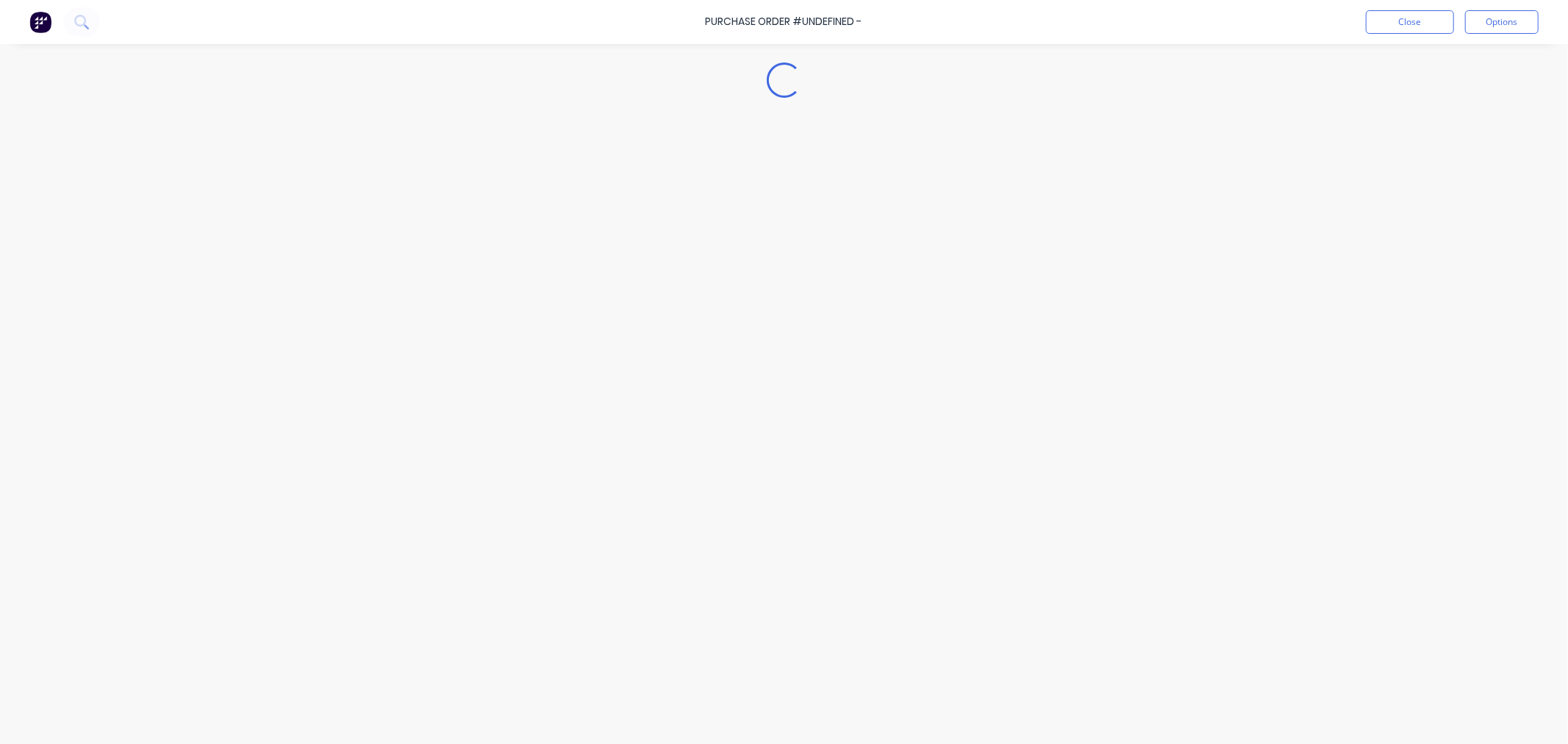
type textarea "x"
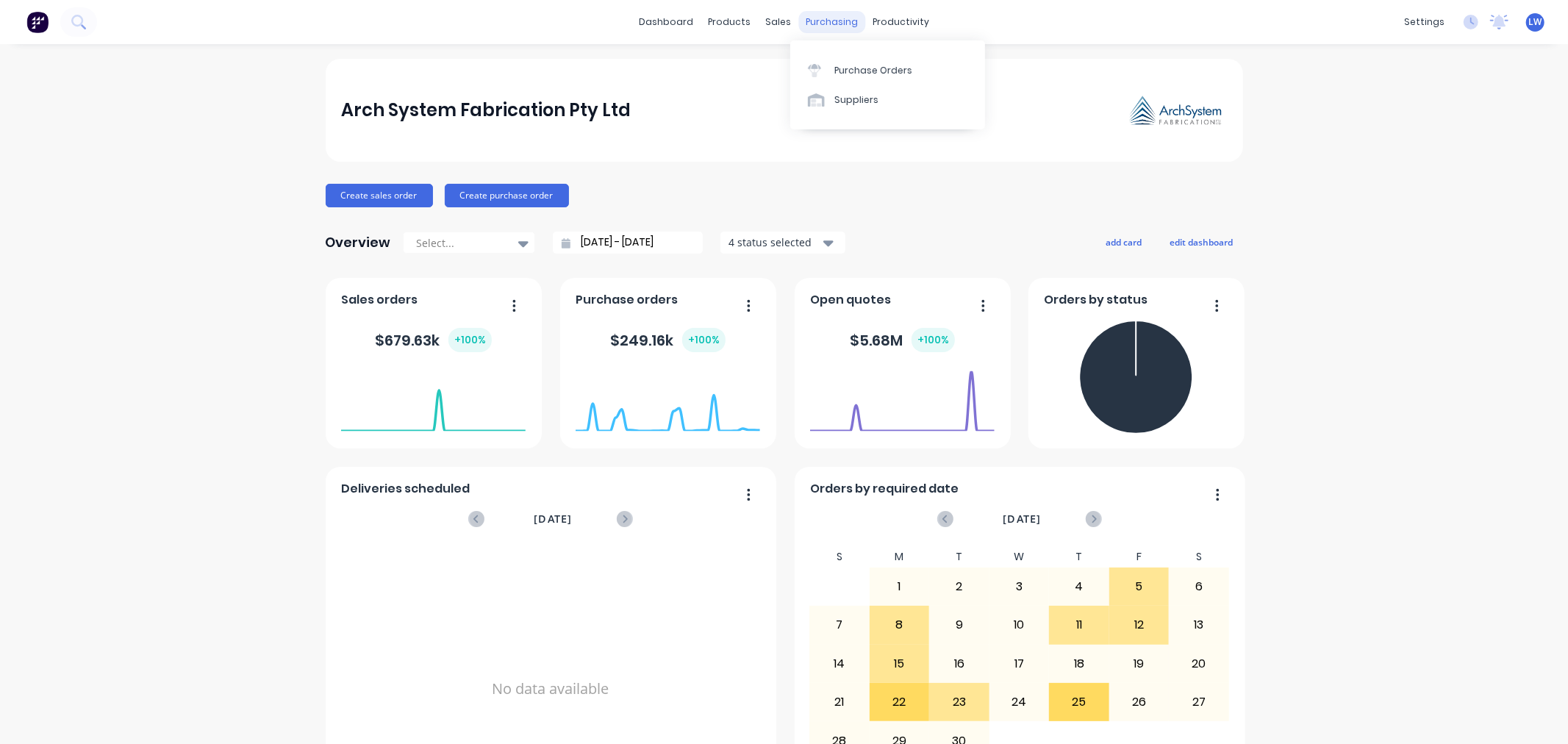
click at [839, 19] on div "purchasing" at bounding box center [832, 22] width 67 height 22
click at [835, 72] on div "Purchase Orders" at bounding box center [874, 70] width 78 height 13
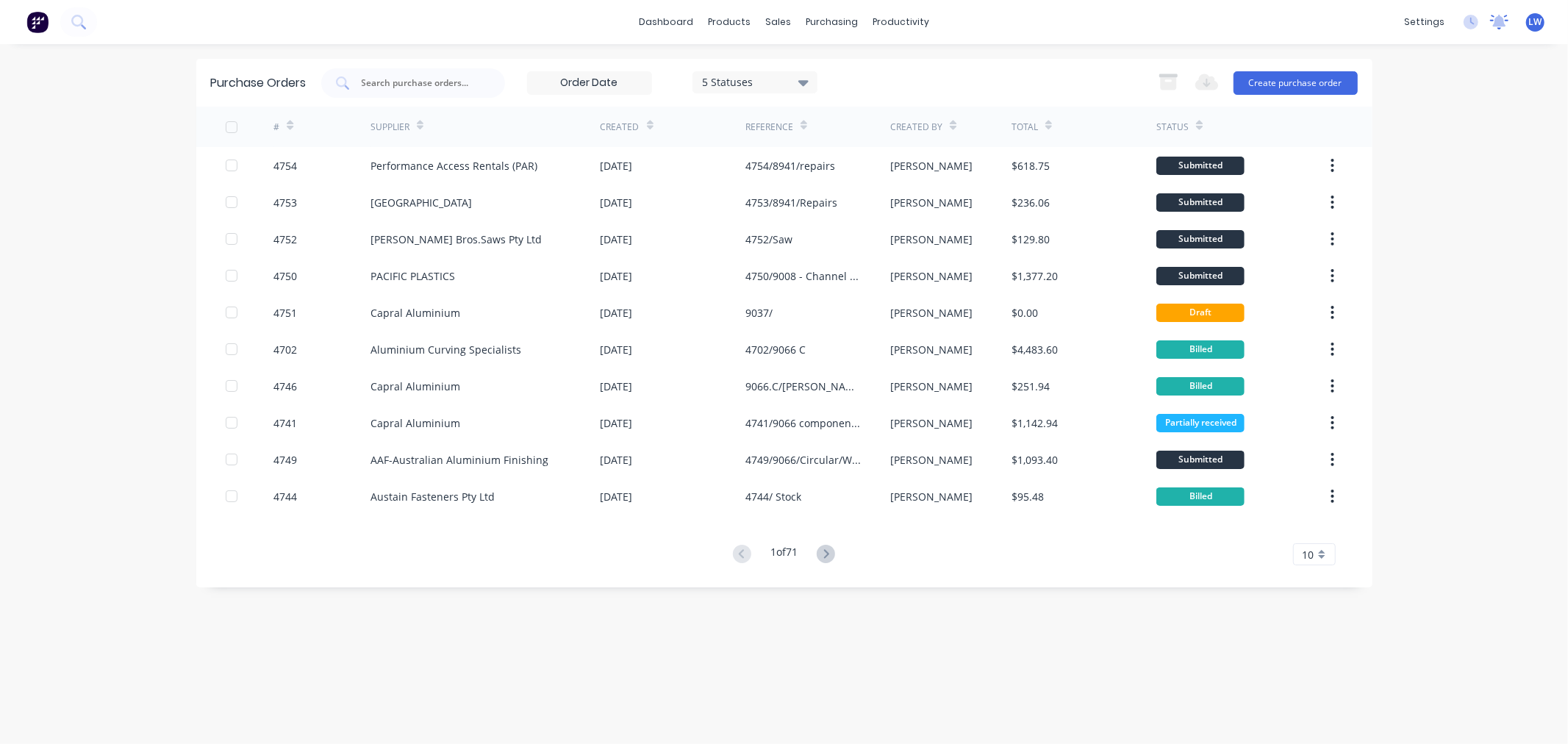
click at [1497, 22] on icon at bounding box center [1500, 20] width 13 height 11
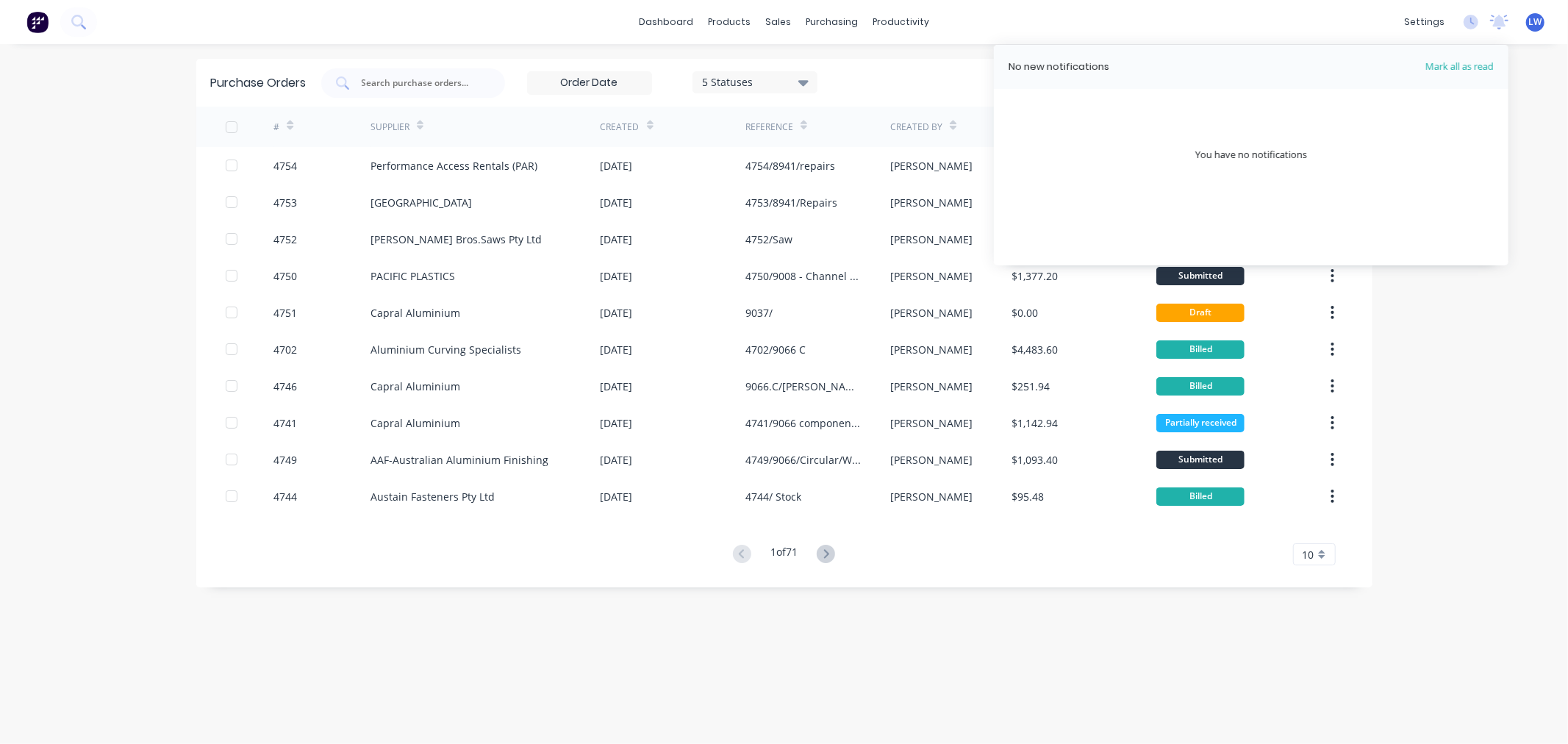
click at [1479, 346] on div "dashboard products sales purchasing productivity dashboard products Product Cat…" at bounding box center [784, 372] width 1568 height 744
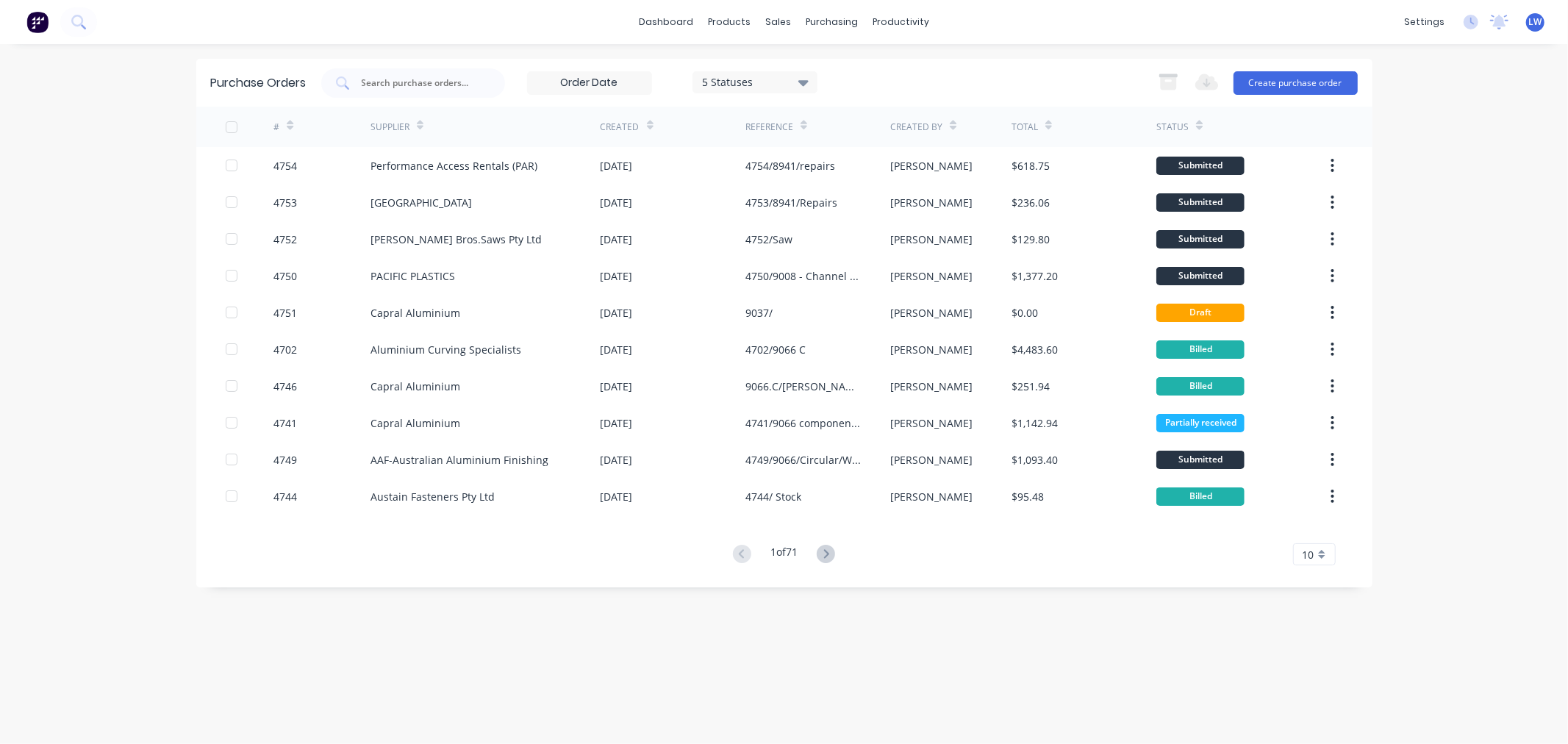
drag, startPoint x: 1497, startPoint y: 738, endPoint x: 1497, endPoint y: 731, distance: 7.0
click at [1497, 734] on div "dashboard products sales purchasing productivity dashboard products Product Cat…" at bounding box center [784, 372] width 1568 height 744
drag, startPoint x: 1497, startPoint y: 500, endPoint x: 1500, endPoint y: 477, distance: 23.2
click at [1497, 496] on div "dashboard products sales purchasing productivity dashboard products Product Cat…" at bounding box center [784, 372] width 1568 height 744
click at [1503, 375] on div "dashboard products sales purchasing productivity dashboard products Product Cat…" at bounding box center [784, 372] width 1568 height 744
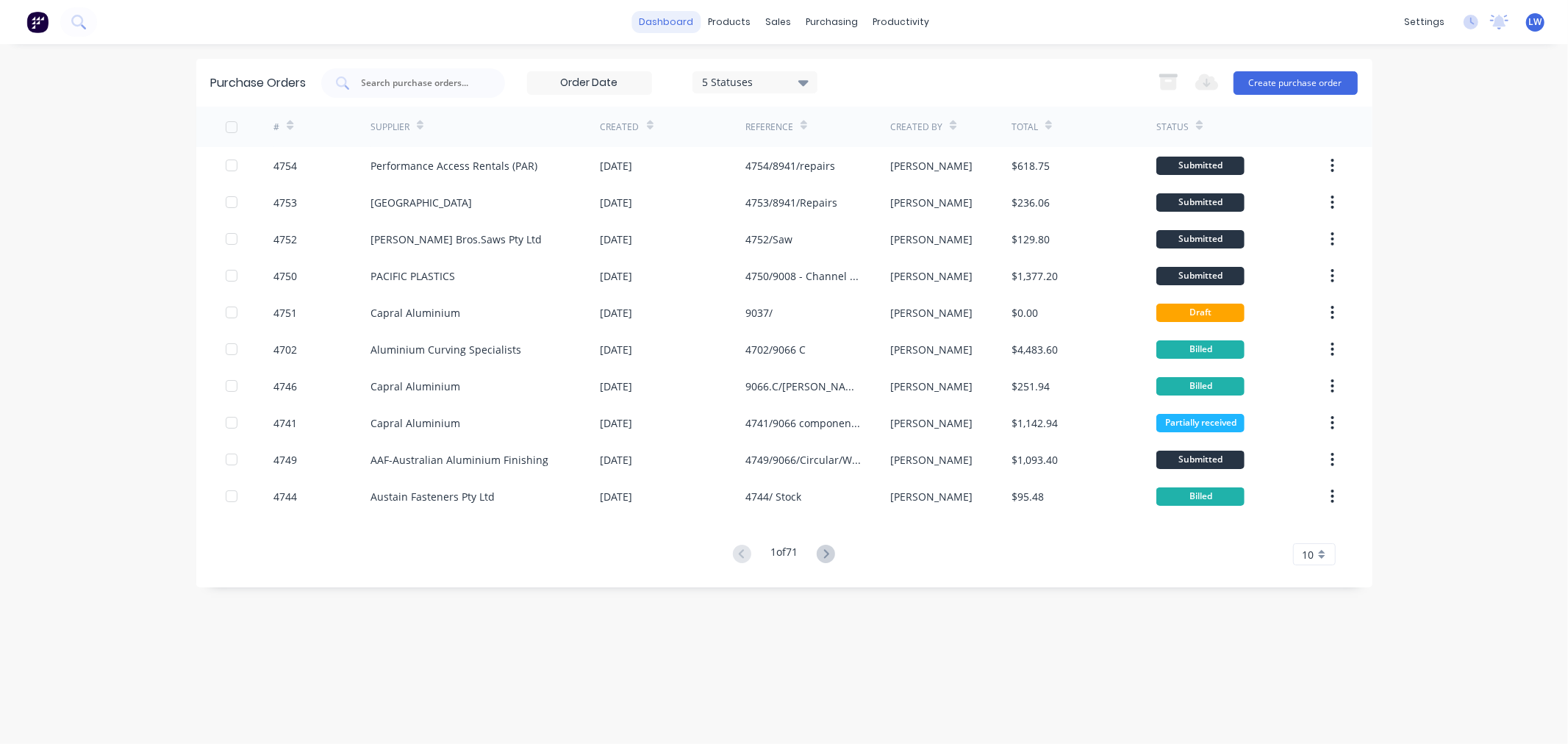
click at [679, 19] on link "dashboard" at bounding box center [666, 22] width 70 height 22
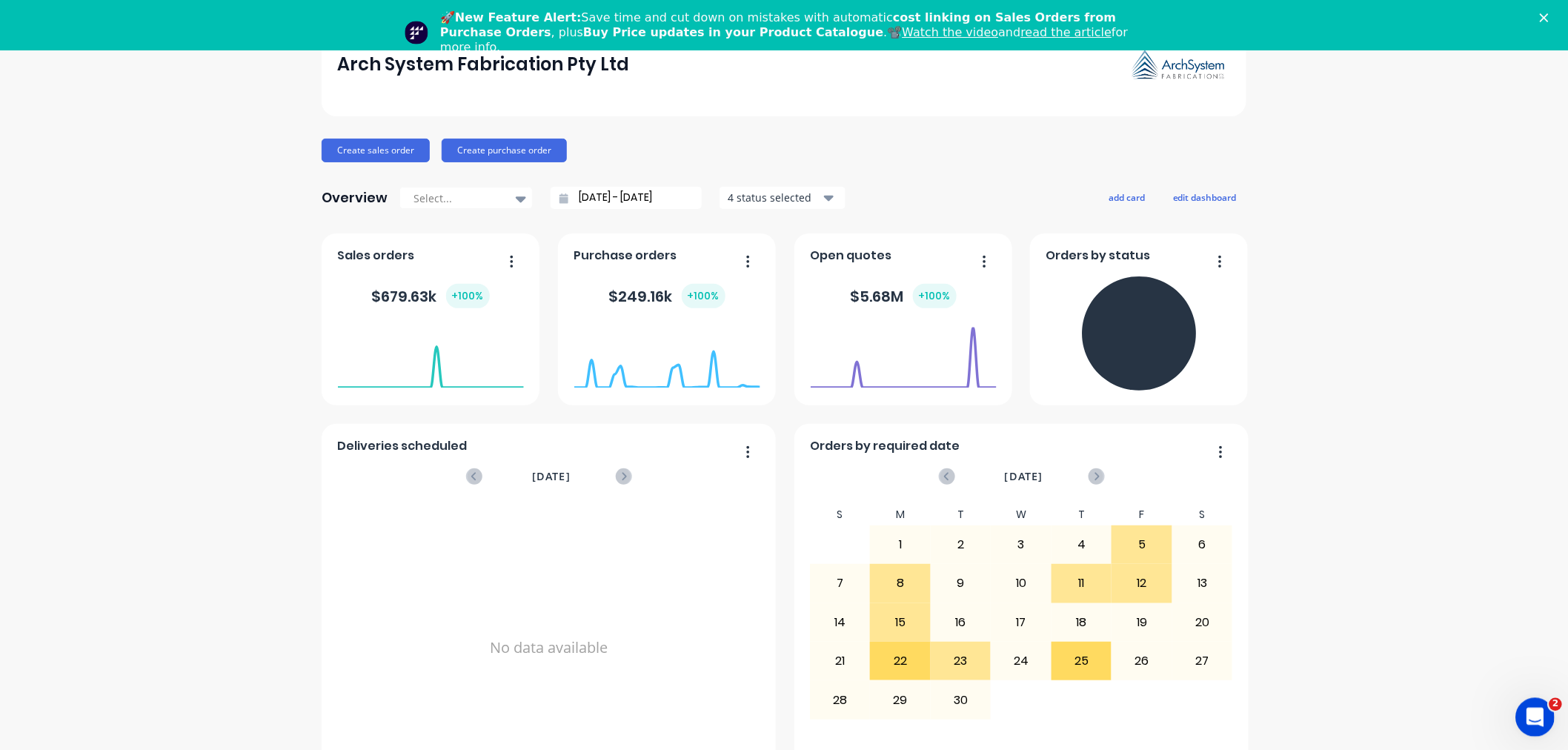
click at [1518, 714] on div "Open Intercom Messenger" at bounding box center [1532, 714] width 49 height 49
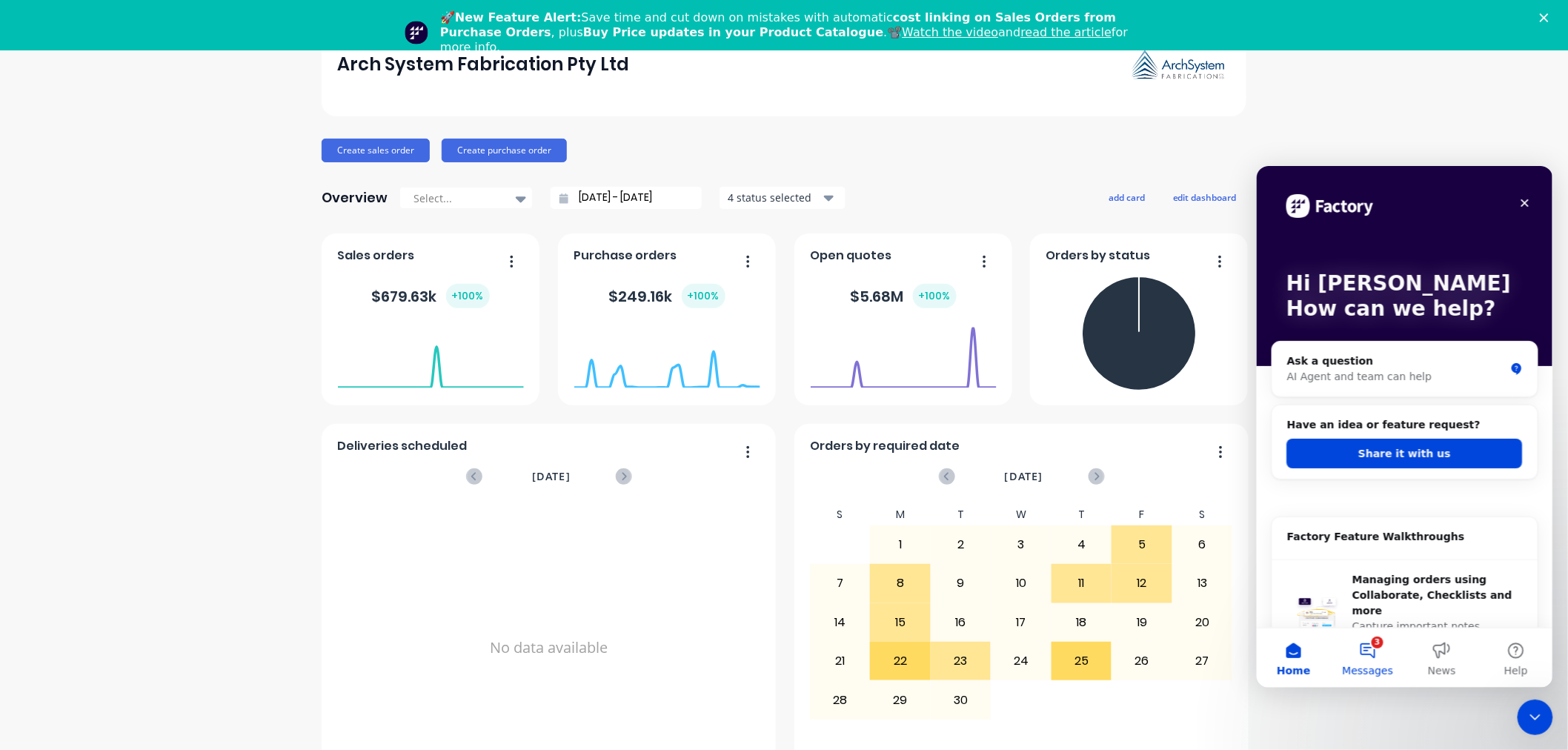
click at [1375, 641] on button "3 Messages" at bounding box center [1367, 657] width 74 height 60
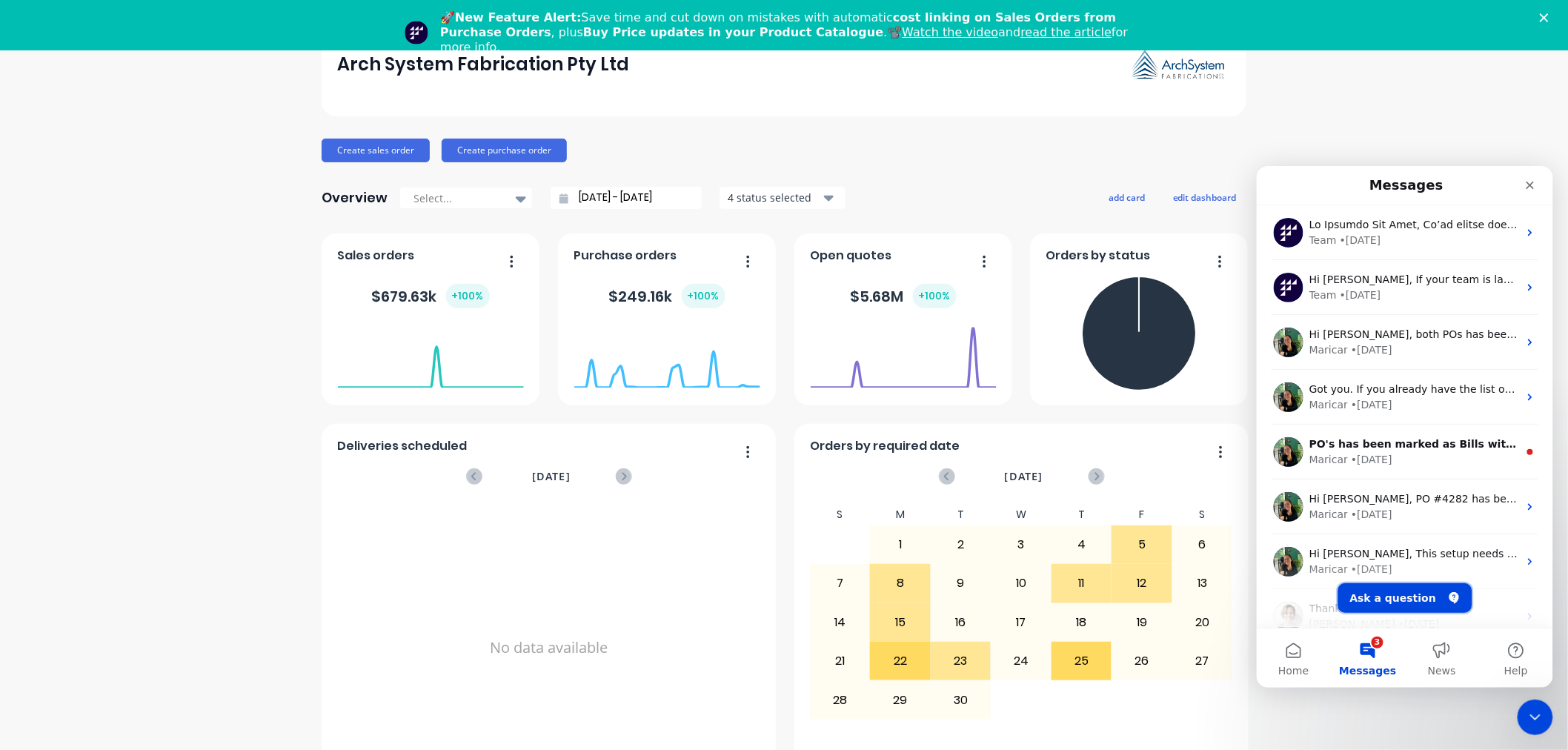
click at [1375, 591] on button "Ask a question" at bounding box center [1405, 596] width 135 height 30
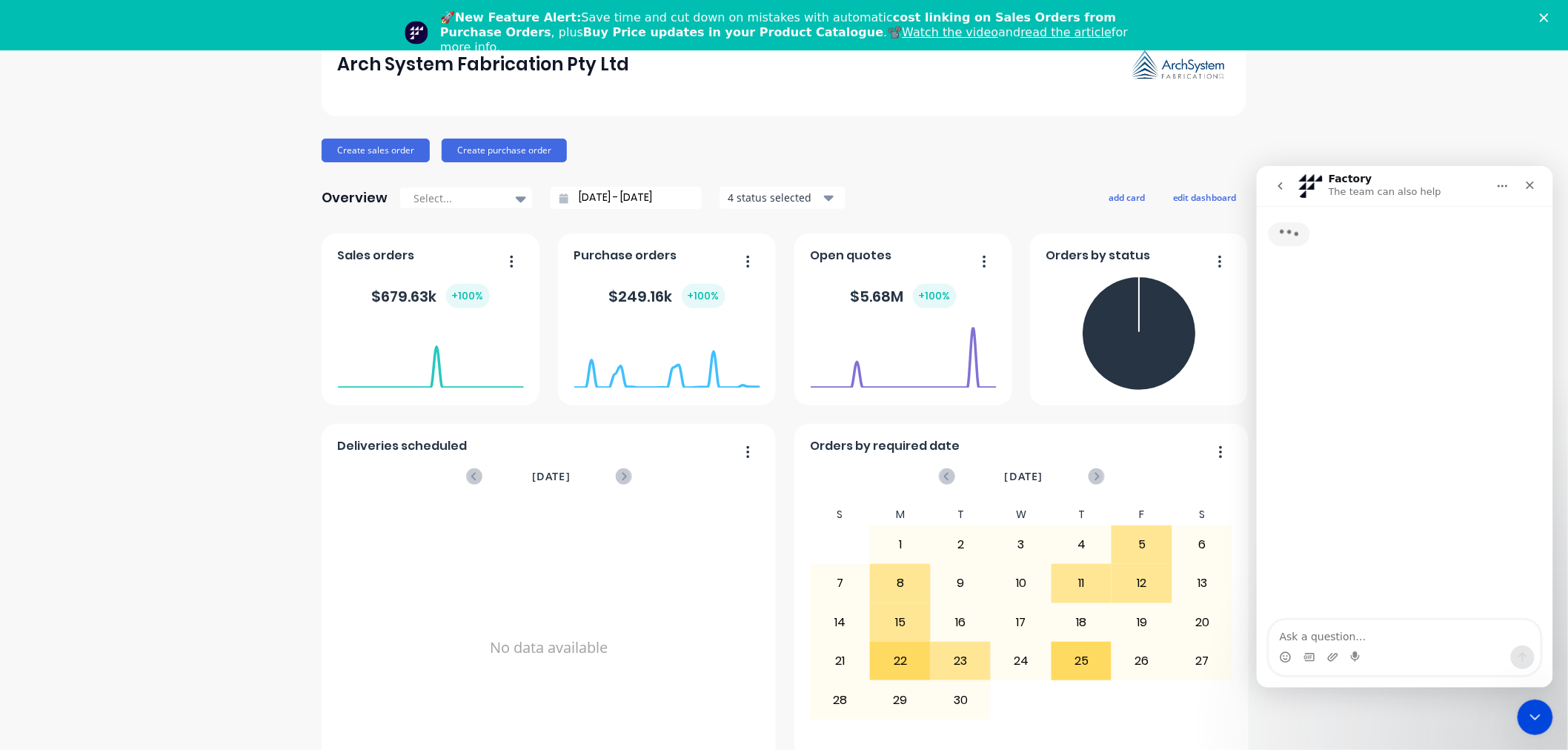
click at [1341, 631] on textarea "Ask a question…" at bounding box center [1405, 632] width 271 height 25
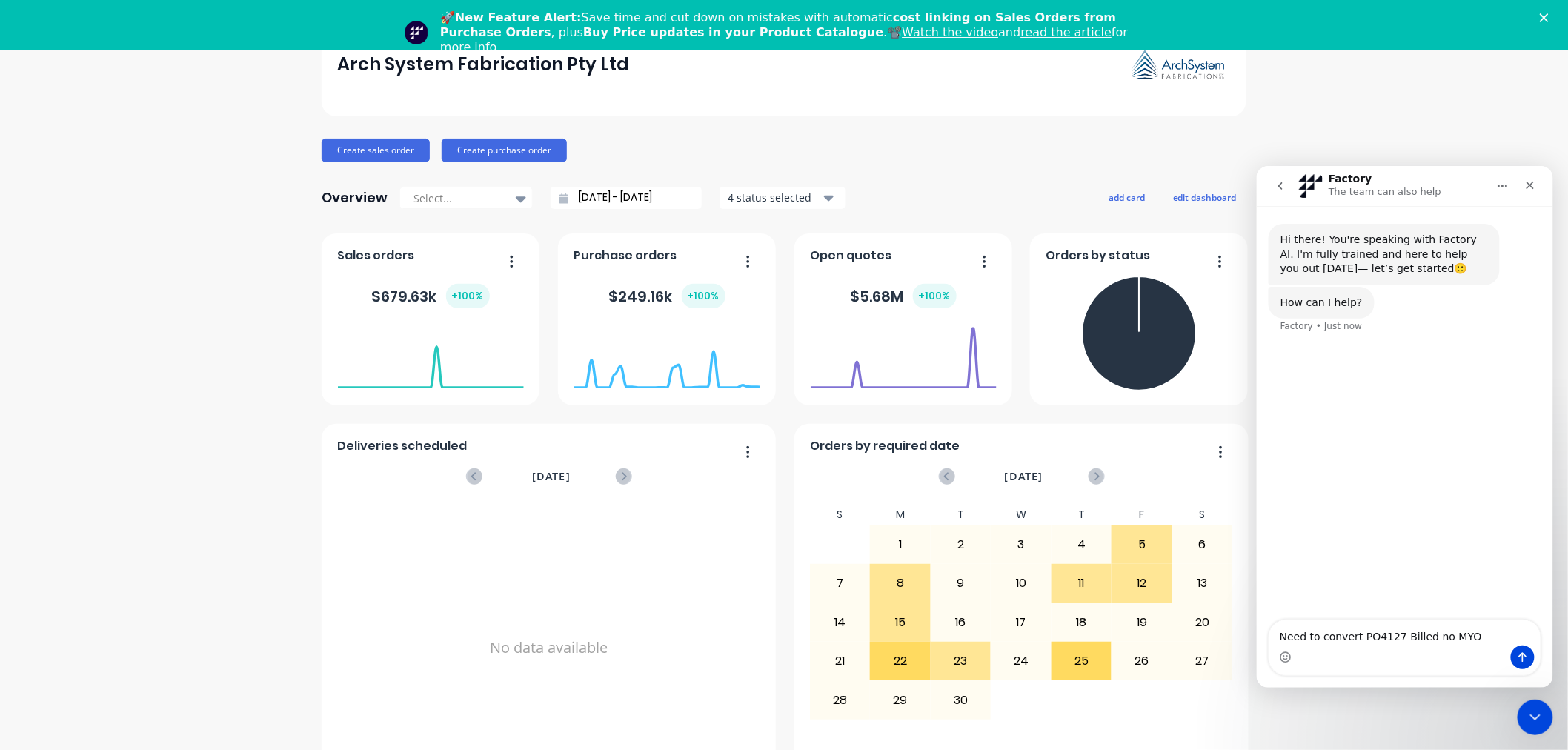
type textarea "Need to convert PO4127 Billed no MYOB"
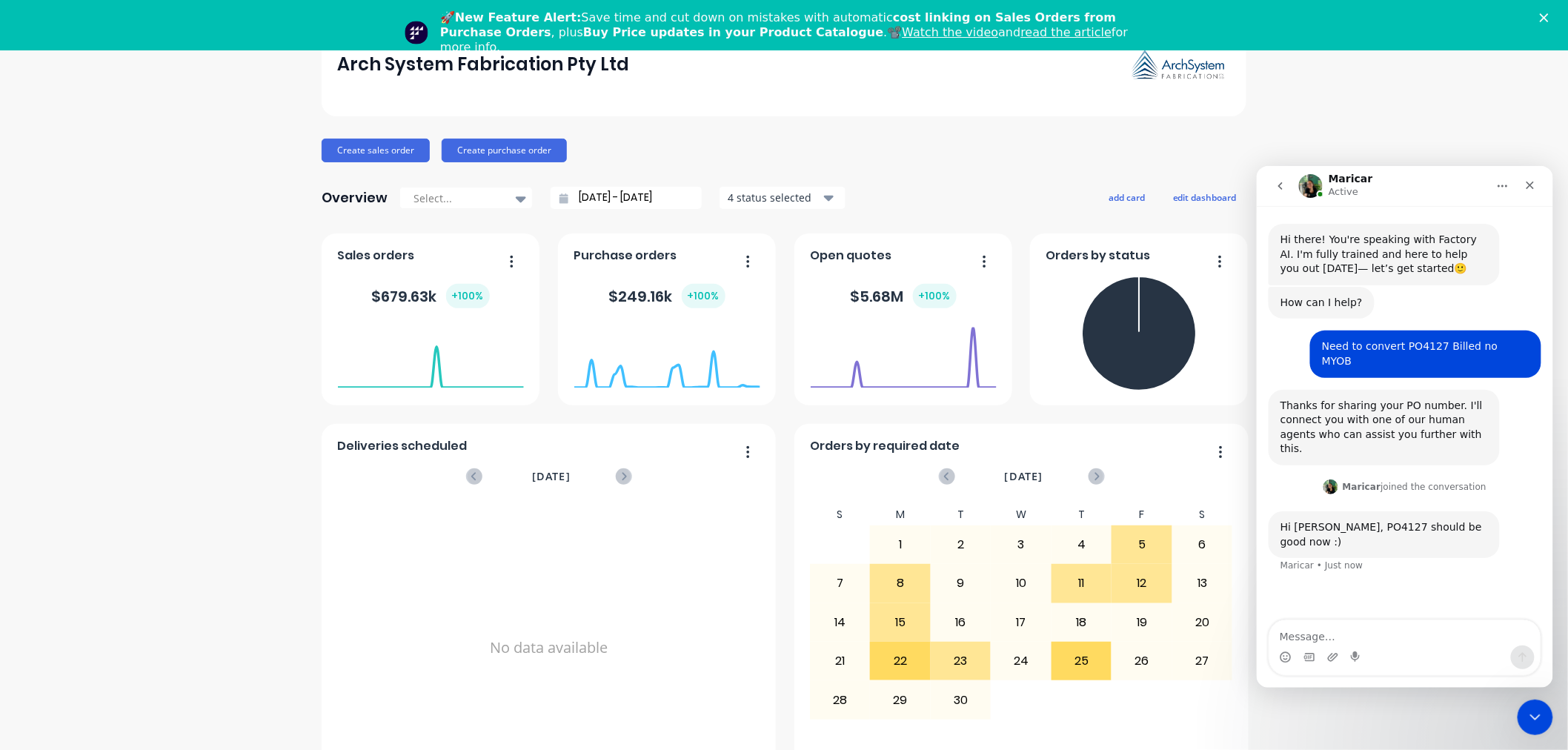
click at [1388, 593] on div "Hi there! You're speaking with Factory AI. I'm fully trained and here to help y…" at bounding box center [1405, 413] width 297 height 416
click at [1302, 634] on textarea "Message…" at bounding box center [1405, 632] width 271 height 25
type textarea ":)"
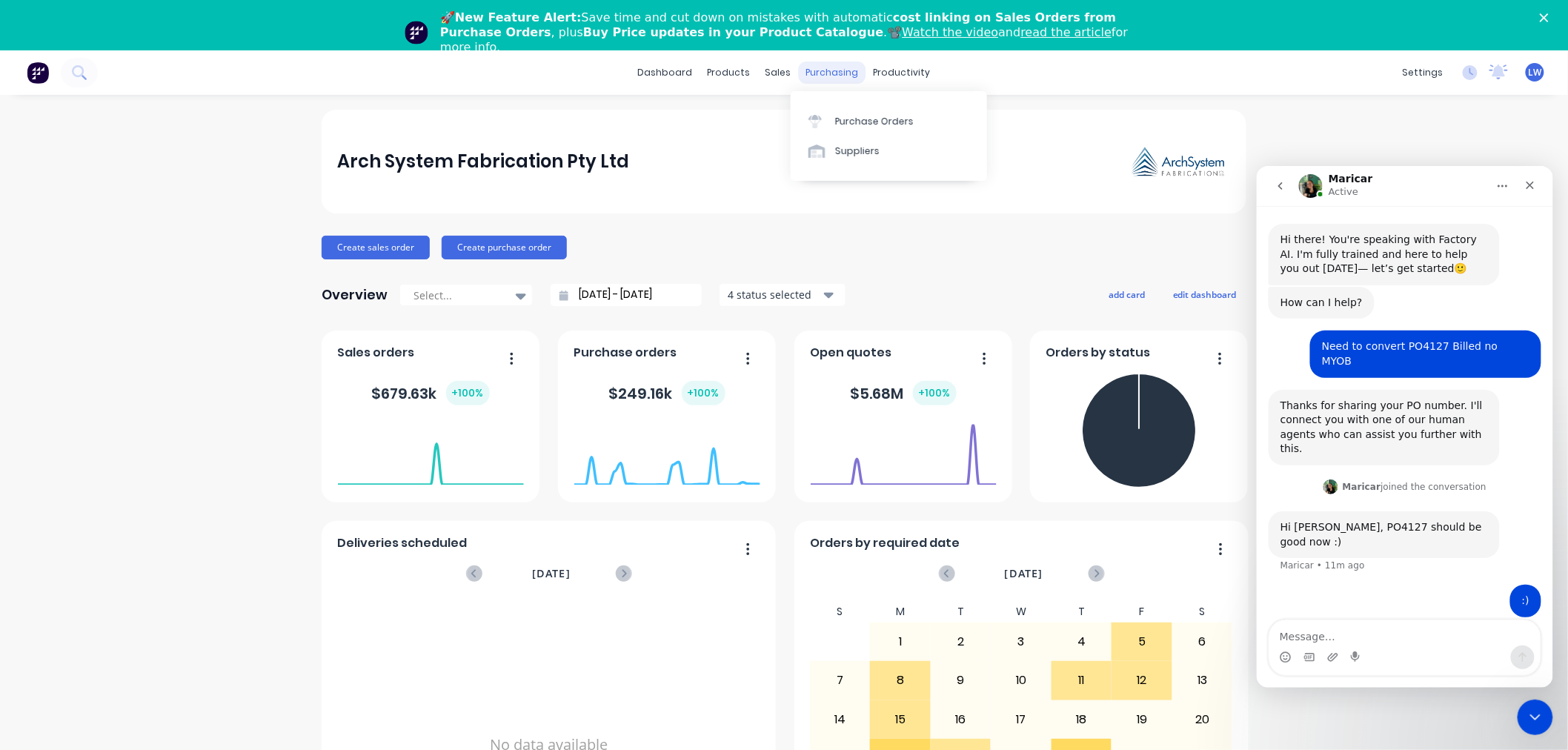
click at [832, 70] on div "purchasing" at bounding box center [833, 72] width 67 height 22
click at [842, 119] on div "Purchase Orders" at bounding box center [874, 122] width 79 height 13
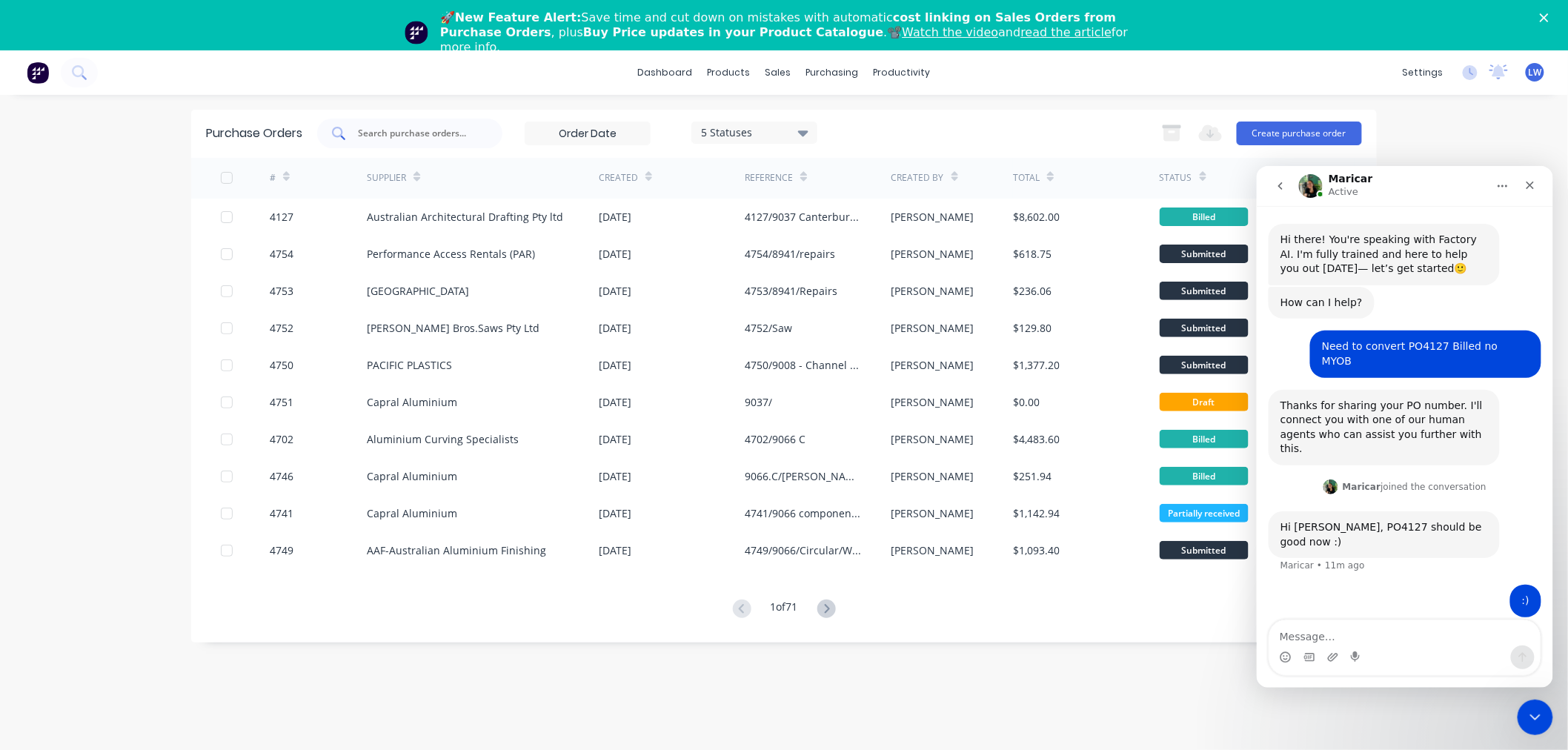
click at [442, 138] on input "text" at bounding box center [418, 133] width 123 height 14
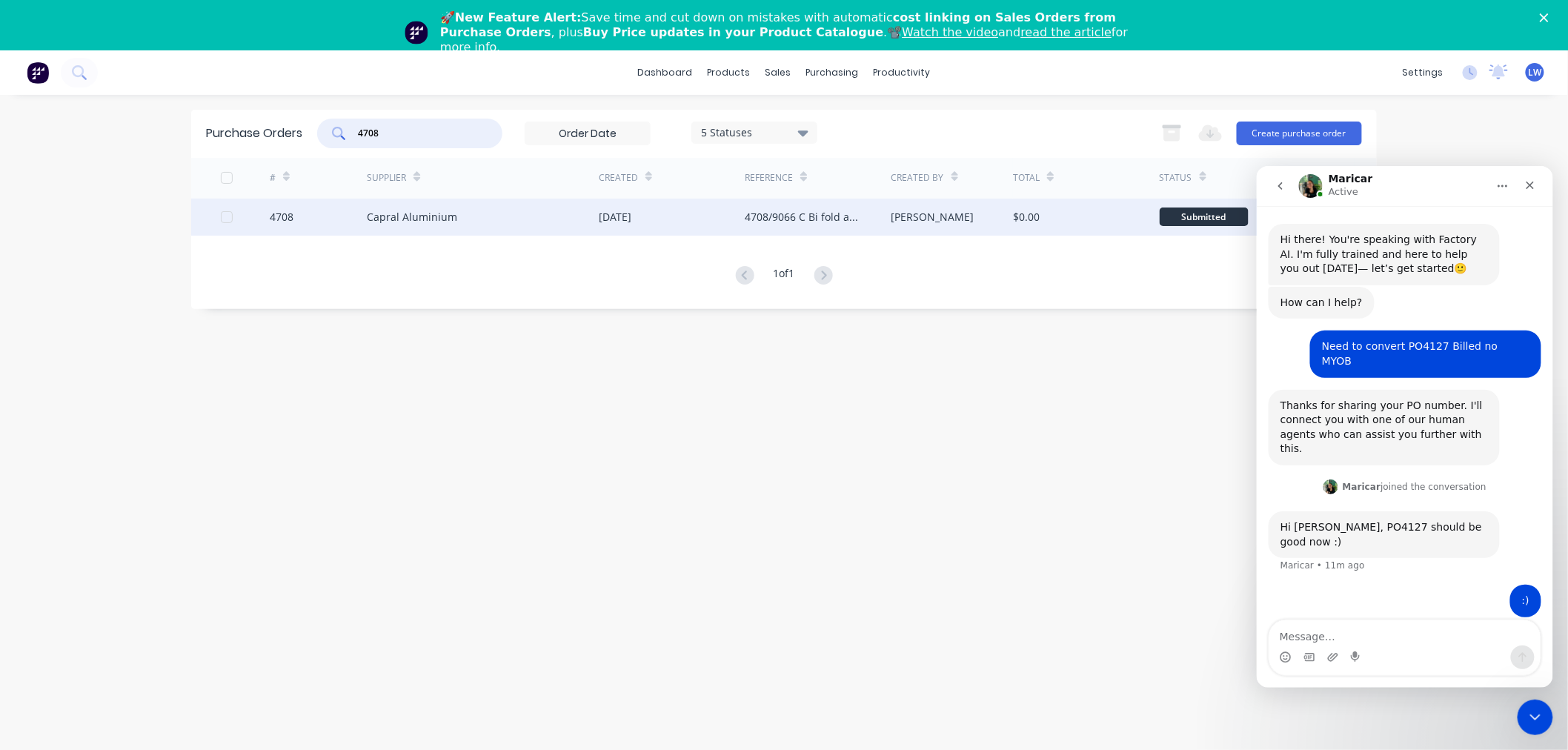
type input "4708"
click at [800, 215] on div "4708/9066 C Bi fold and slider" at bounding box center [802, 217] width 116 height 15
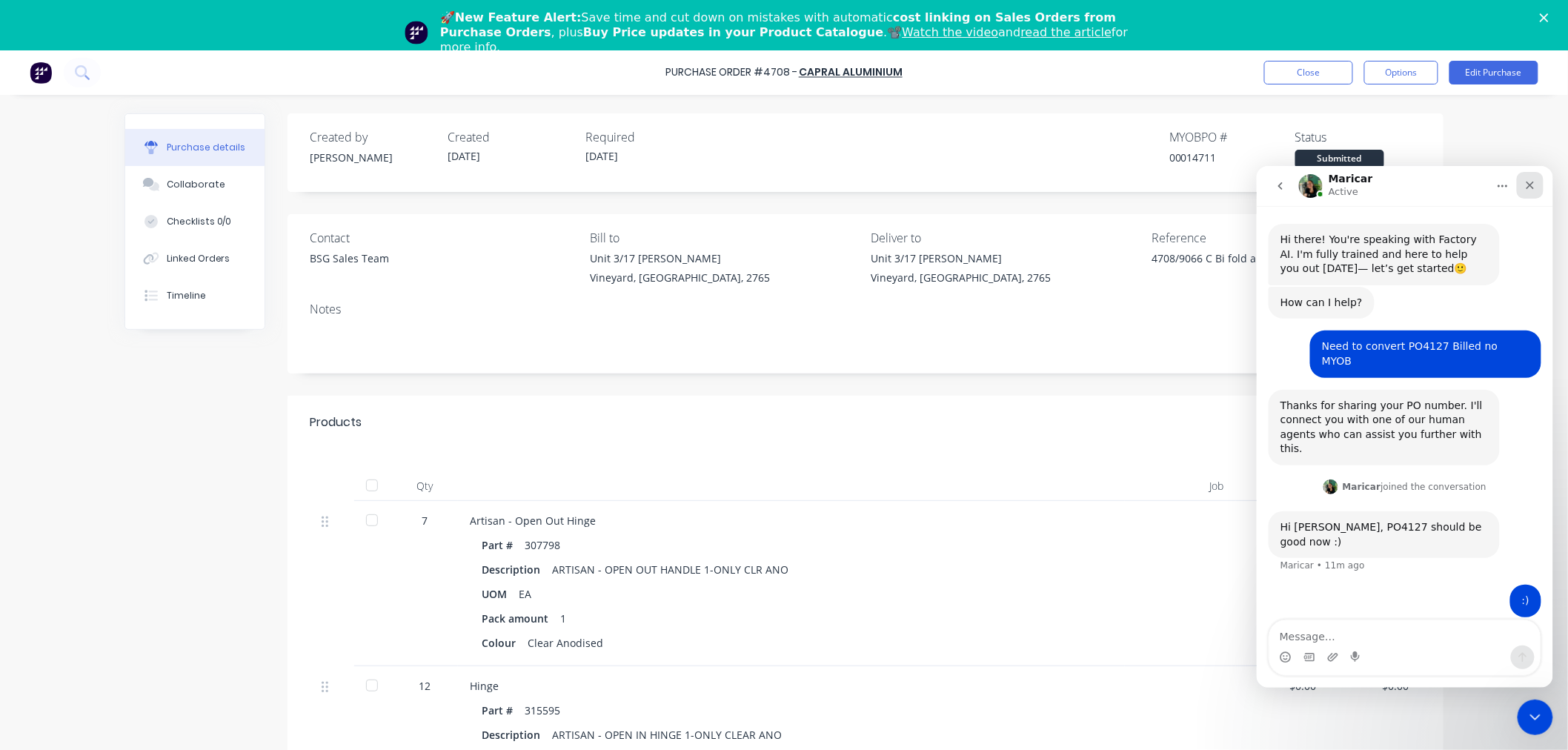
click at [1528, 184] on icon "Close" at bounding box center [1530, 184] width 12 height 12
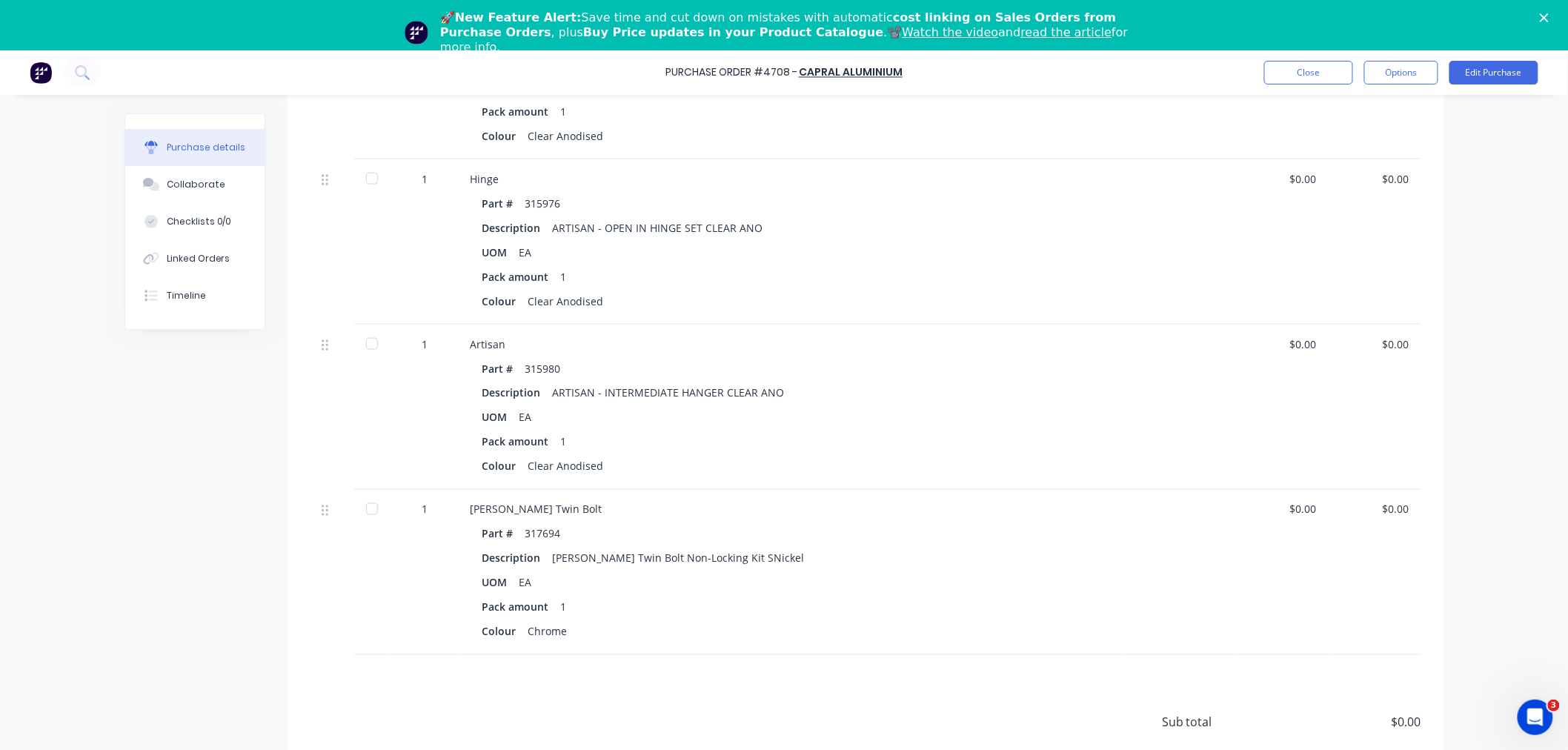
scroll to position [904, 0]
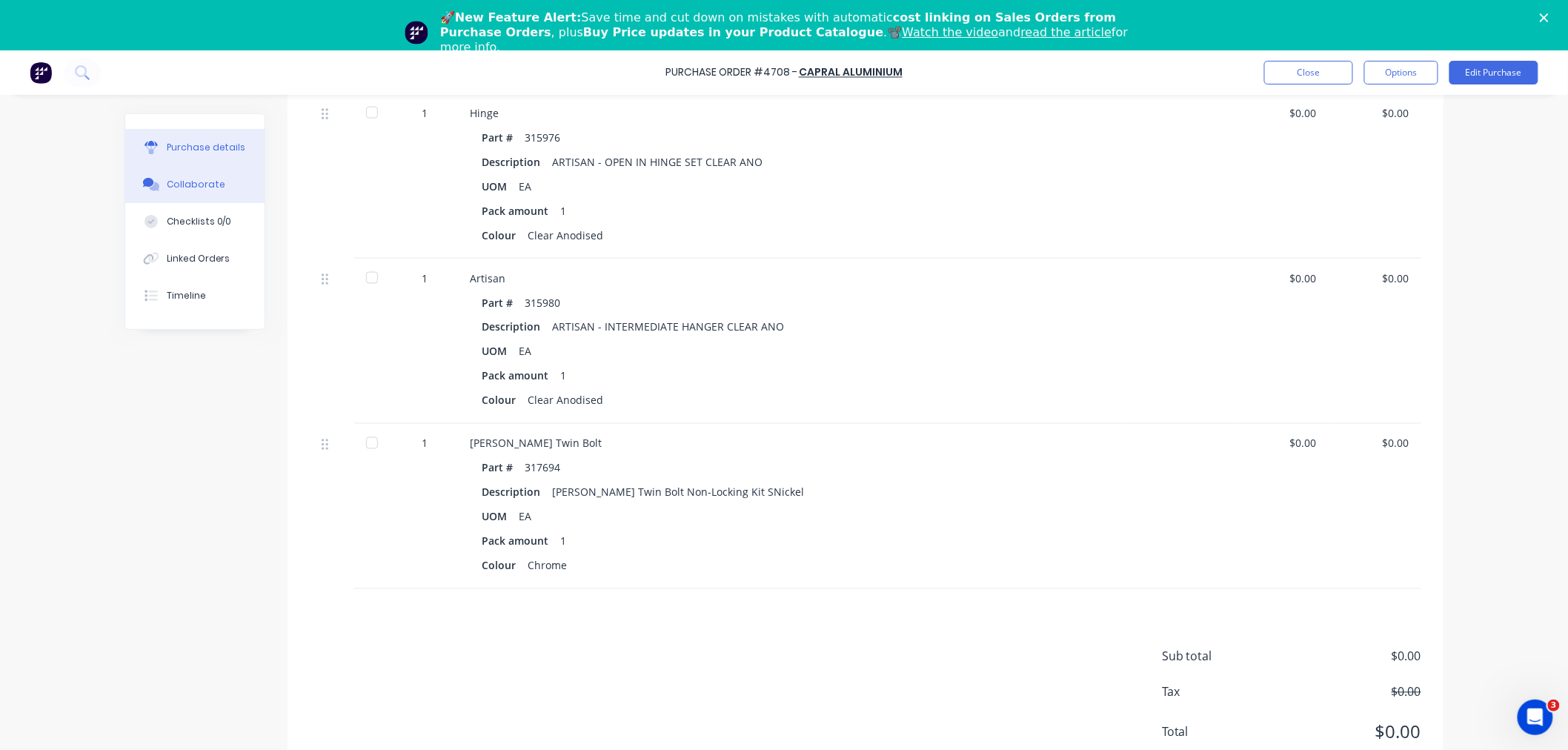
click at [204, 176] on button "Collaborate" at bounding box center [194, 184] width 139 height 37
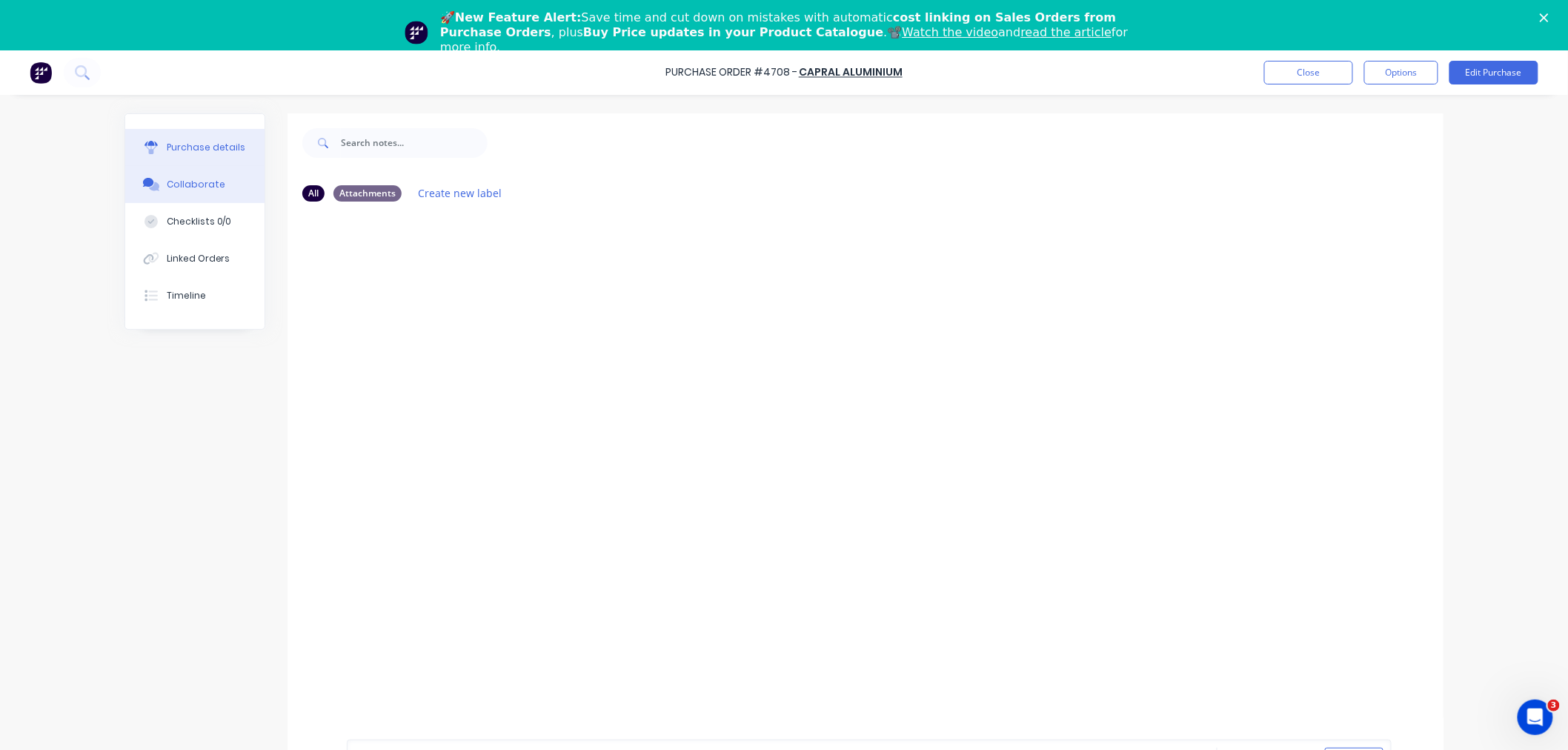
click at [152, 147] on div at bounding box center [151, 148] width 22 height 13
type textarea "x"
